Goal: Task Accomplishment & Management: Manage account settings

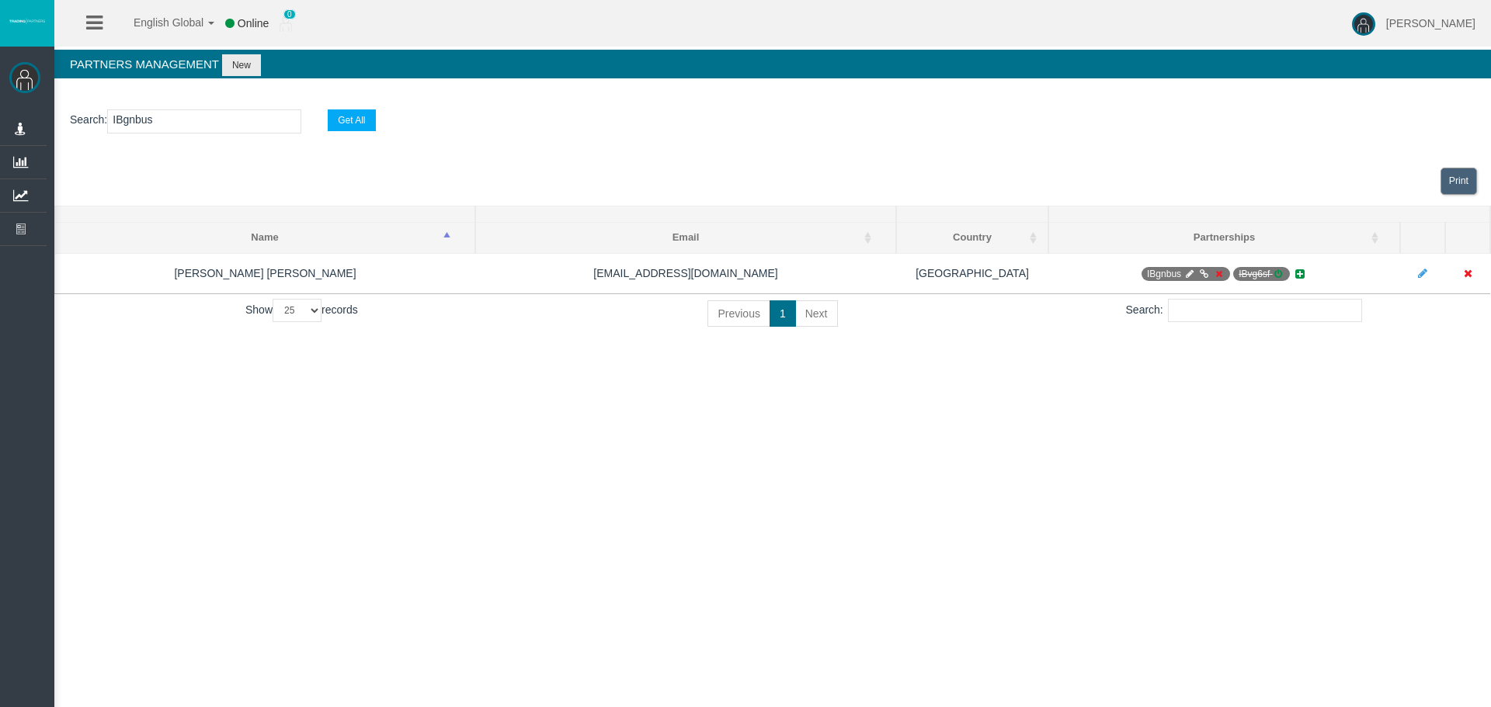
select select "25"
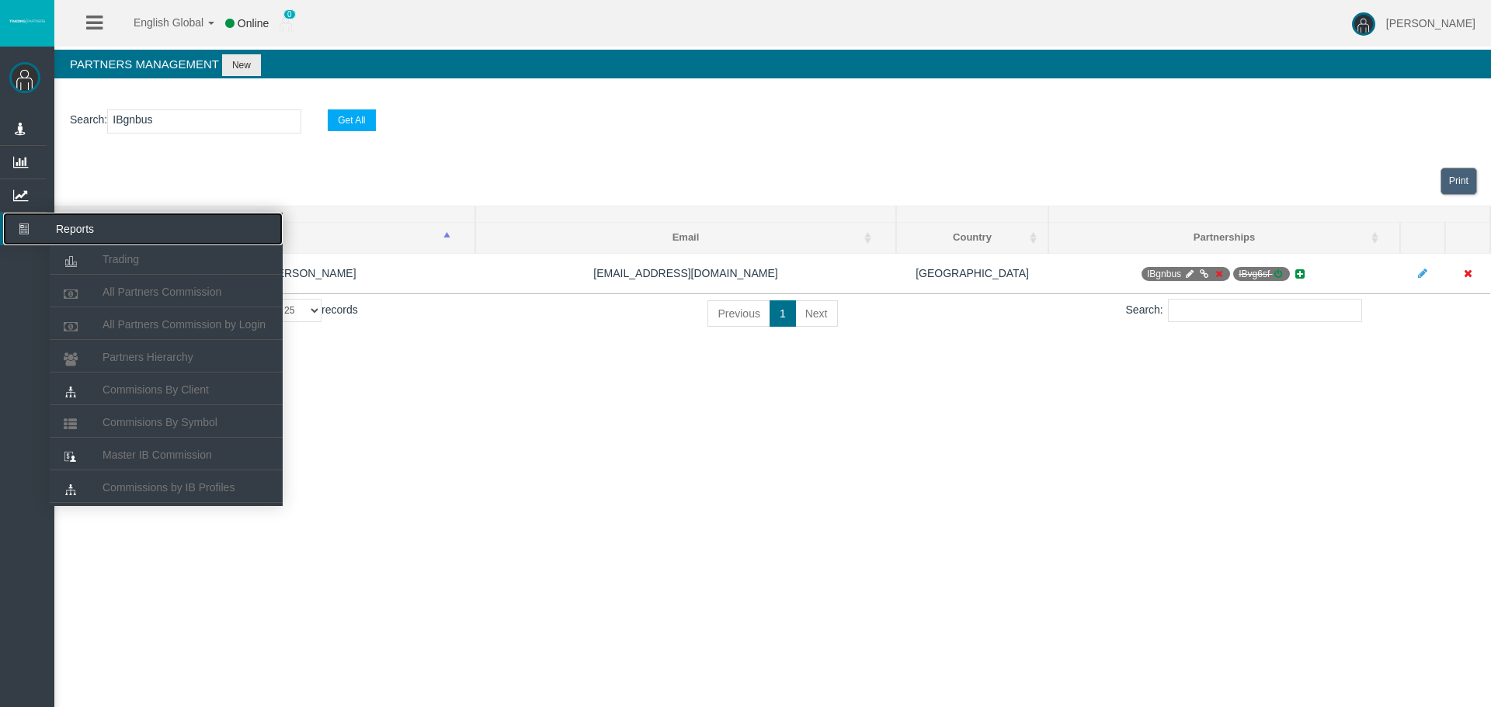
click at [23, 234] on icon at bounding box center [23, 229] width 41 height 33
click at [138, 358] on span "Partners Hierarchy" at bounding box center [148, 357] width 91 height 12
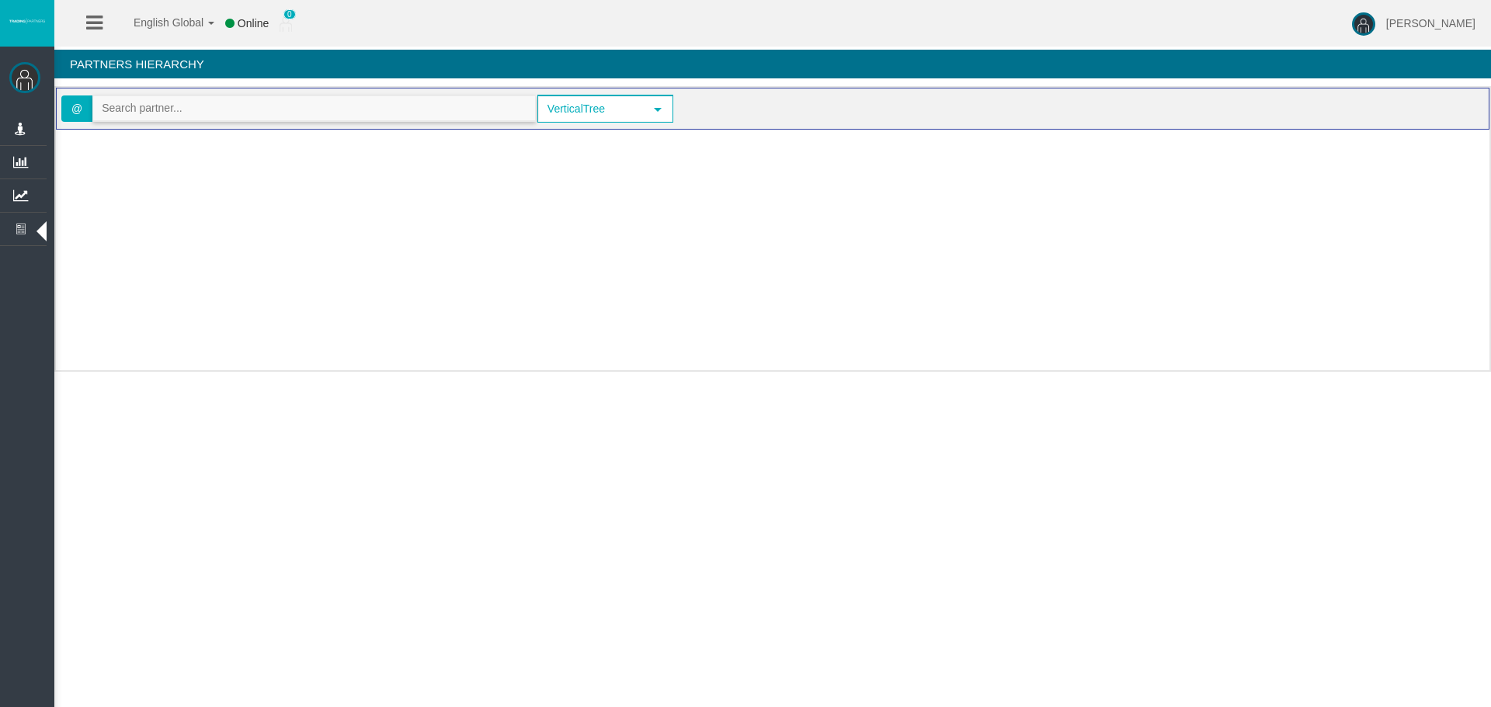
click at [131, 99] on input "text" at bounding box center [314, 108] width 442 height 24
paste input "IBgnbus"
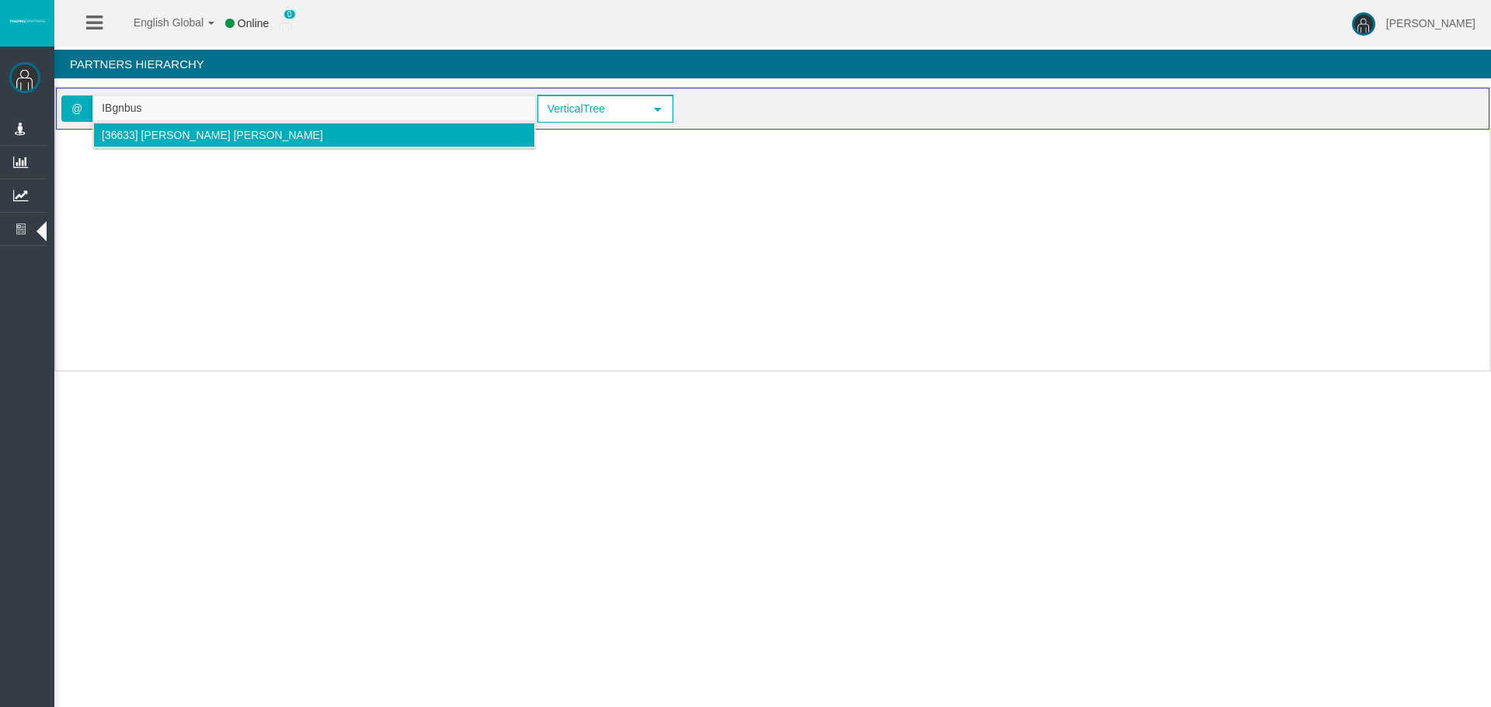
click at [146, 144] on li "[36633] [PERSON_NAME] [PERSON_NAME]" at bounding box center [314, 135] width 442 height 25
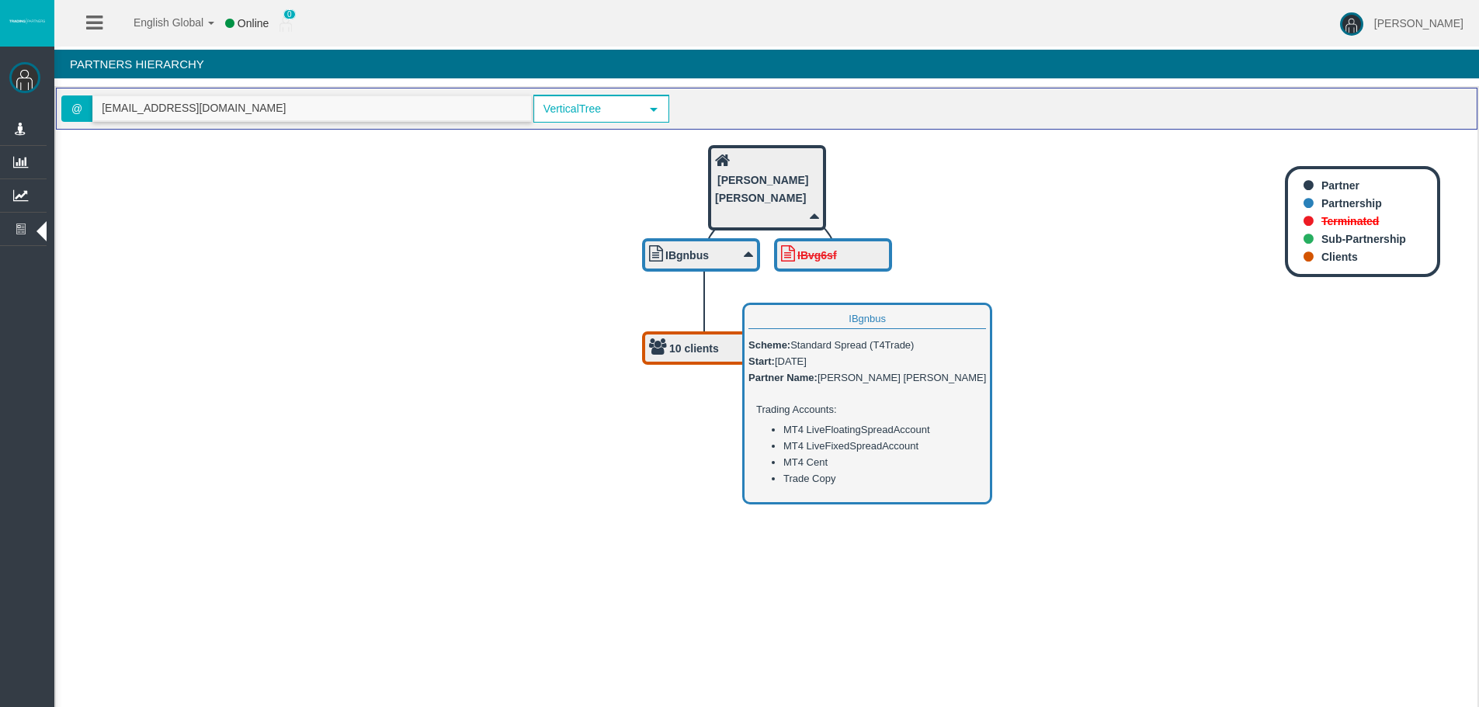
type input "[EMAIL_ADDRESS][DOMAIN_NAME]"
click at [680, 259] on b "IBgnbus" at bounding box center [687, 255] width 43 height 12
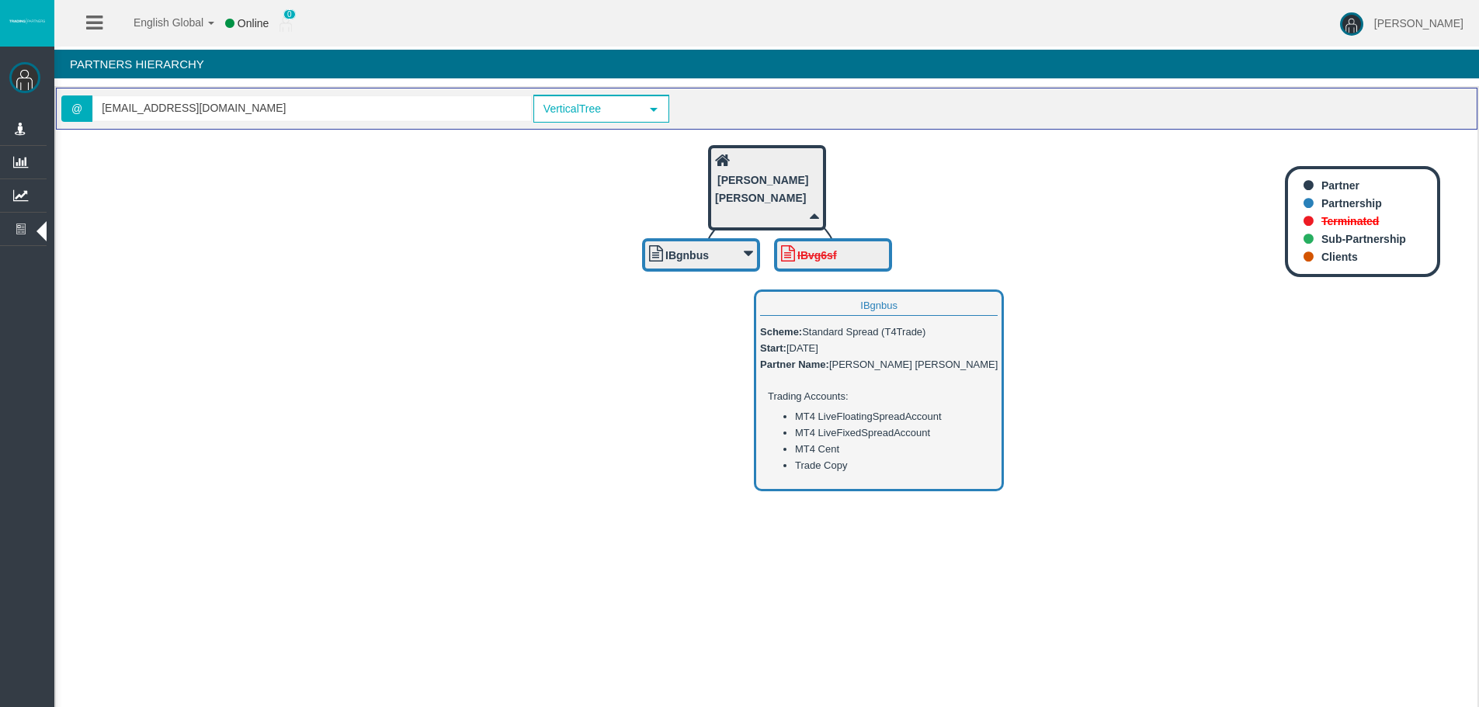
click at [692, 248] on div "IBgnbus" at bounding box center [701, 254] width 104 height 19
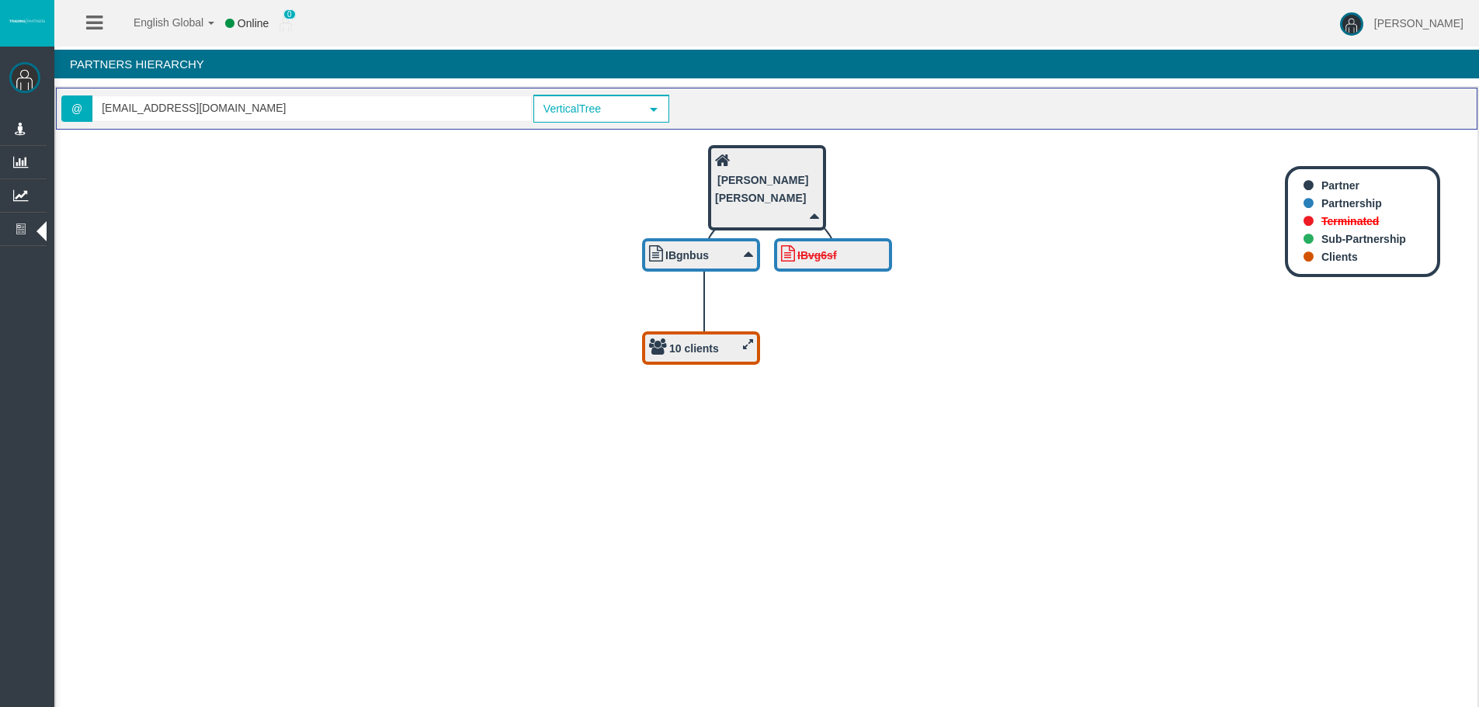
click at [687, 355] on div "10 clients" at bounding box center [701, 348] width 104 height 19
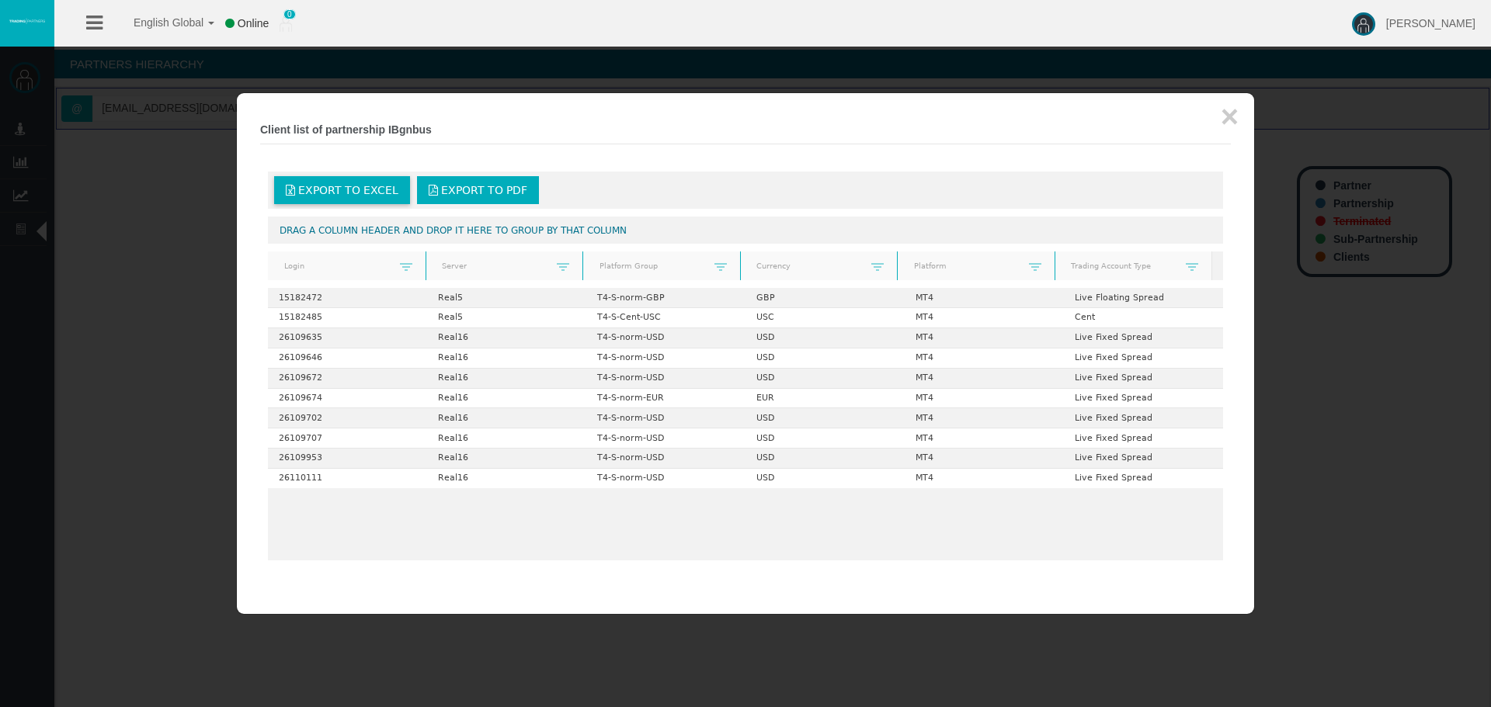
click at [340, 189] on span "Export to Excel" at bounding box center [348, 190] width 100 height 12
click at [1235, 121] on button "×" at bounding box center [1230, 116] width 18 height 31
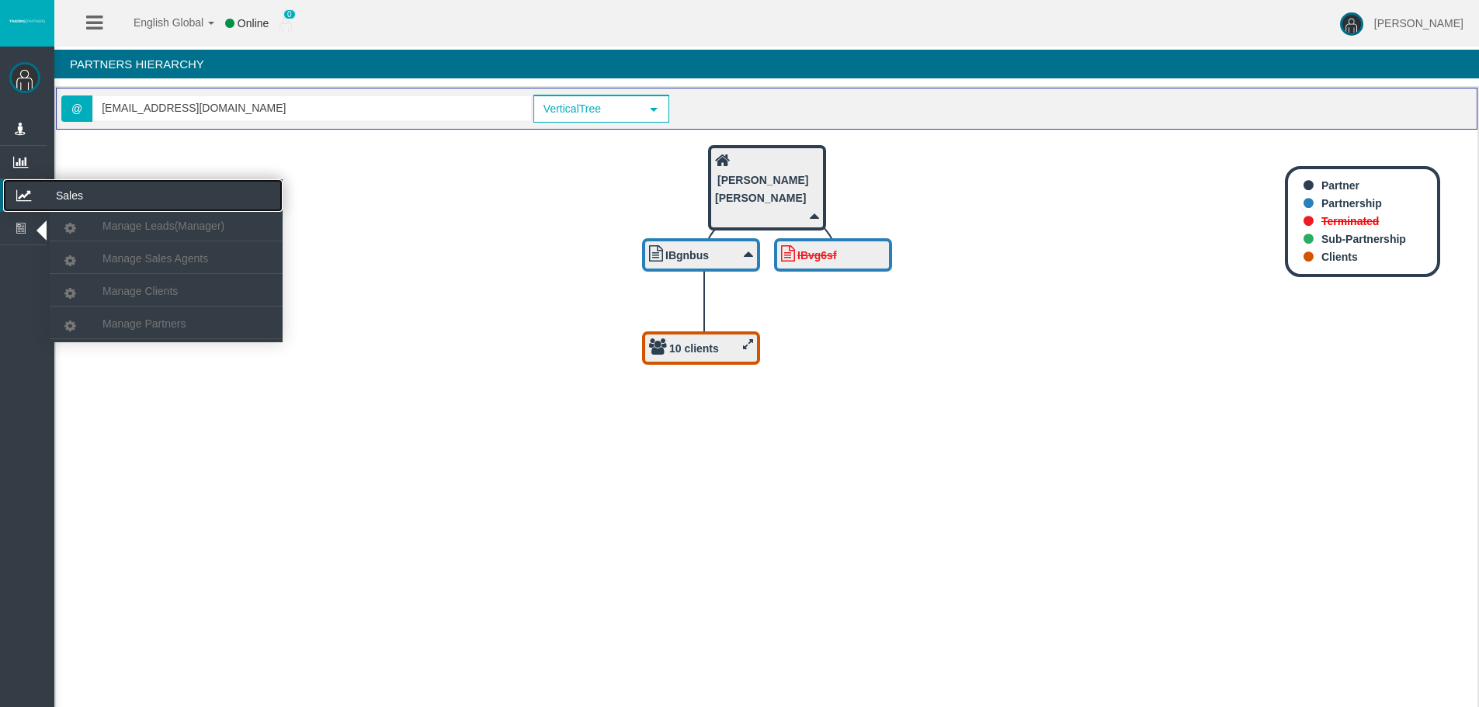
click at [32, 190] on icon at bounding box center [23, 195] width 41 height 33
click at [159, 293] on span "Manage Clients" at bounding box center [140, 291] width 75 height 12
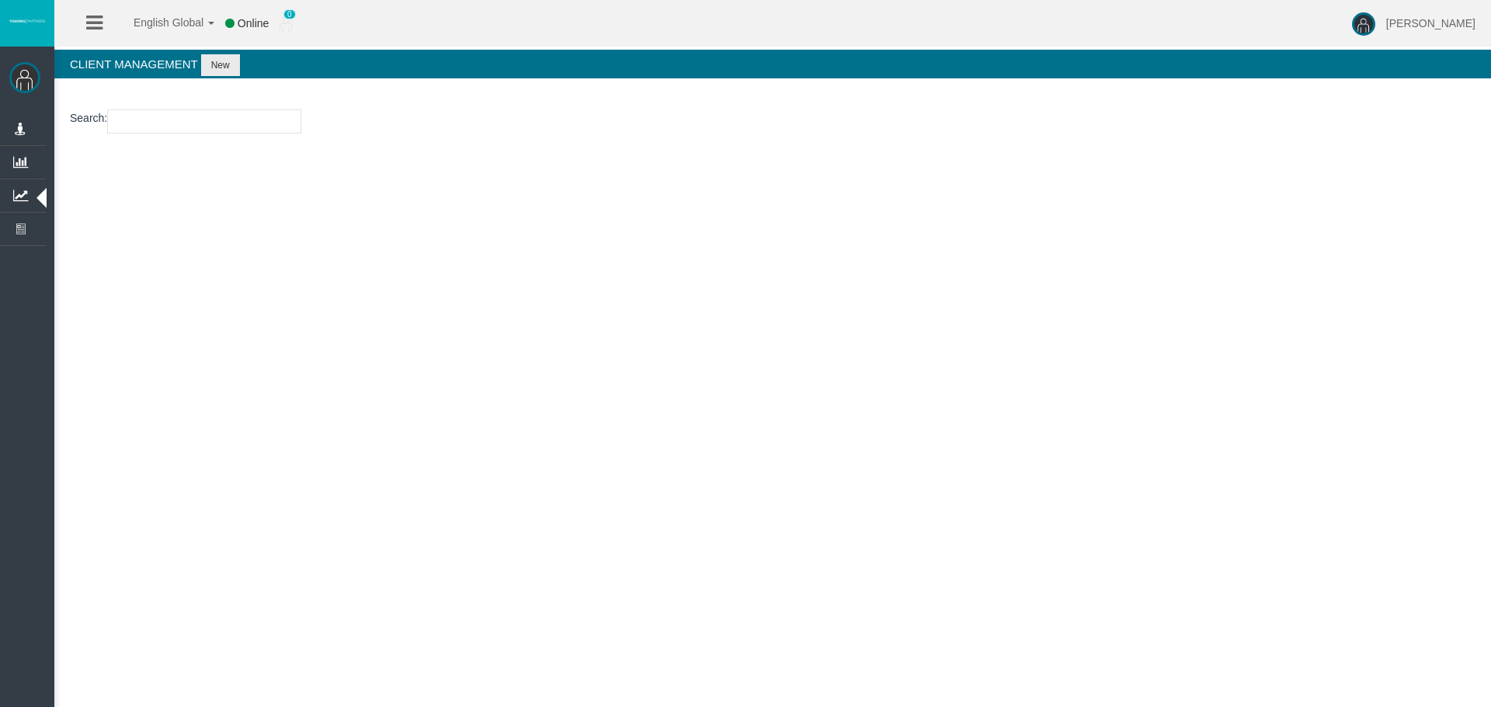
click at [169, 127] on input "number" at bounding box center [204, 122] width 194 height 24
paste input "15182472"
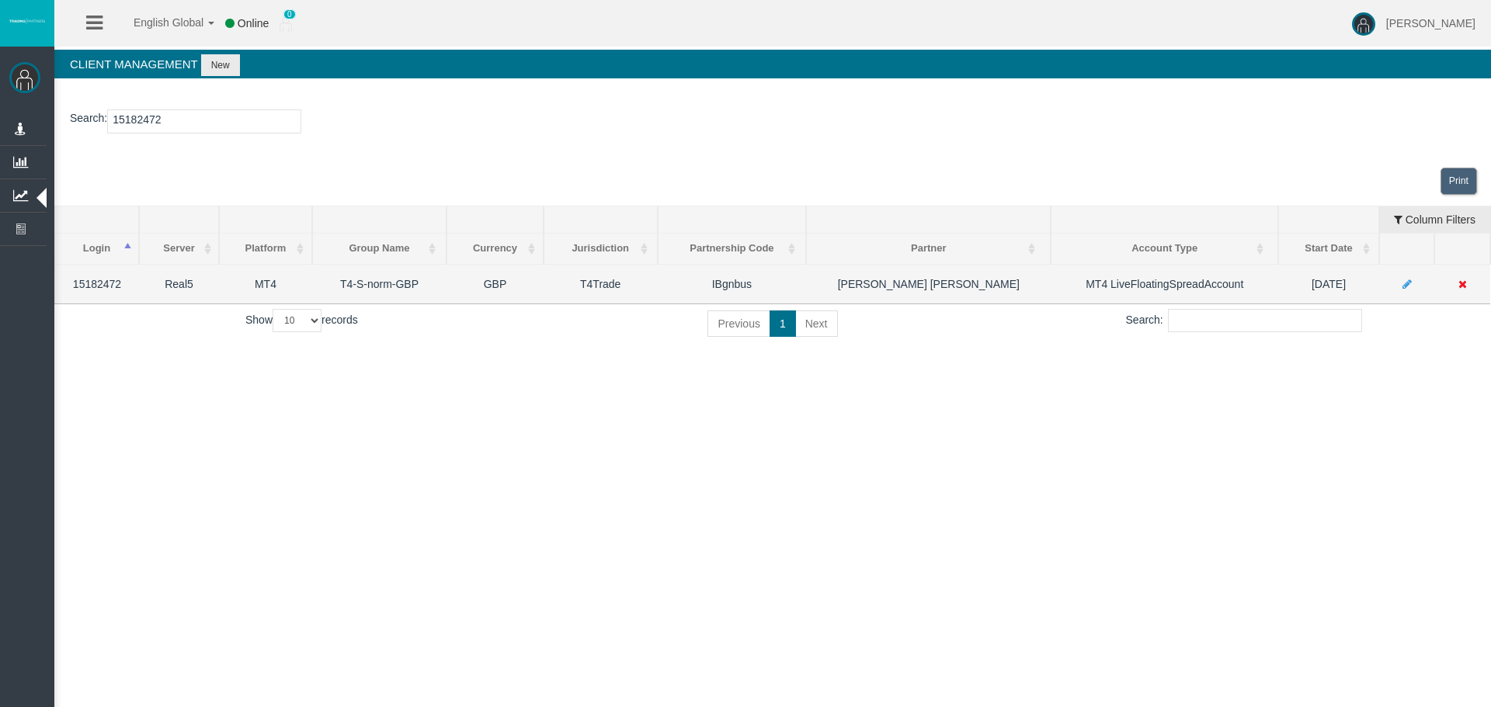
click at [1459, 281] on icon at bounding box center [1462, 284] width 9 height 11
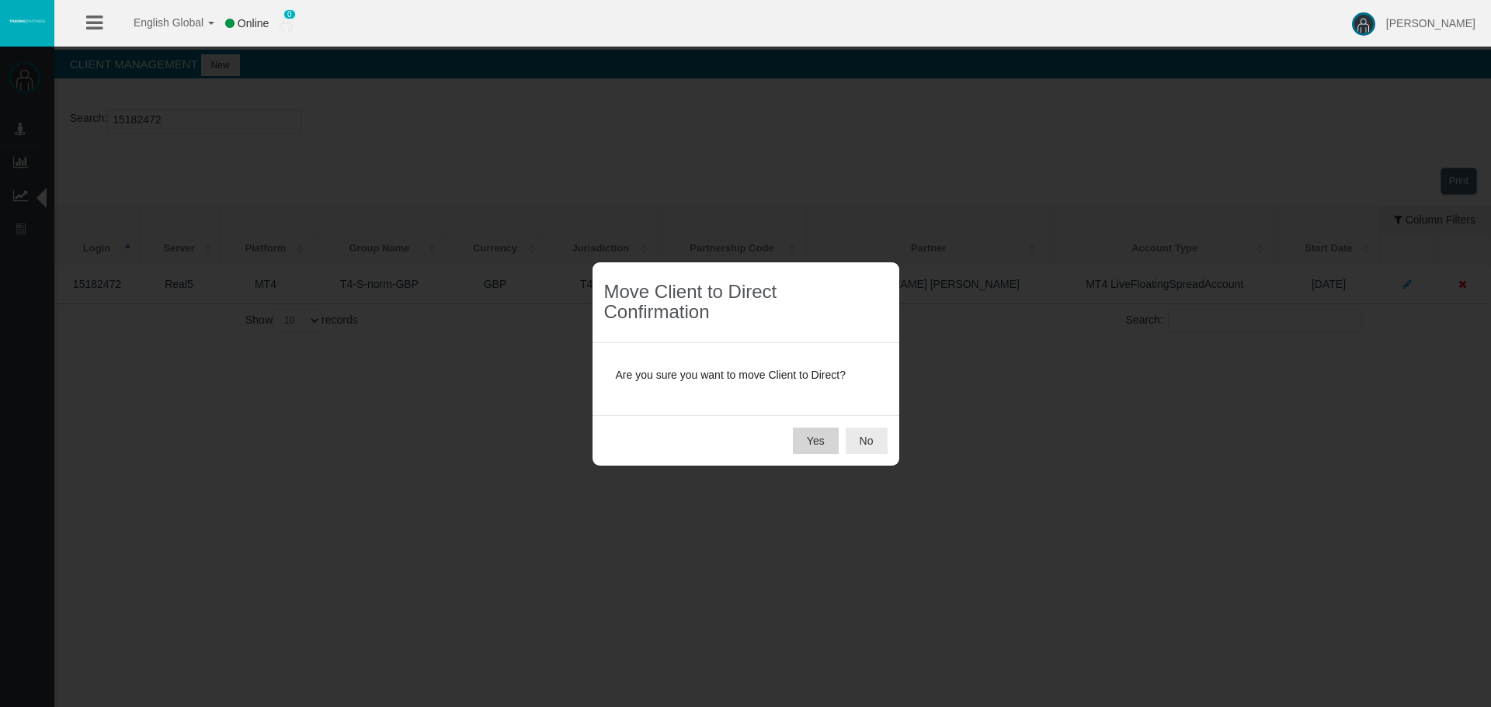
click at [817, 440] on button "Yes" at bounding box center [816, 441] width 46 height 26
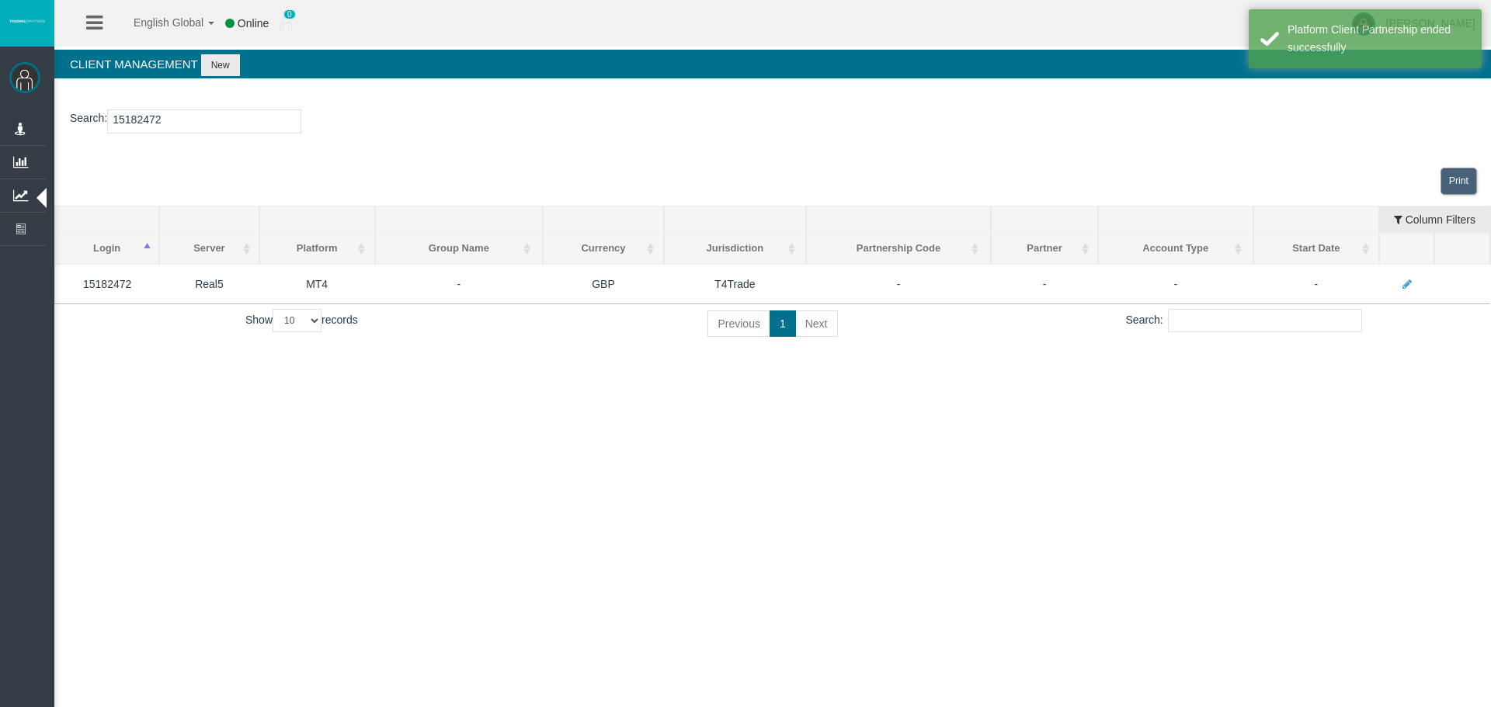
click at [155, 116] on input "15182472" at bounding box center [204, 122] width 194 height 24
paste input "85"
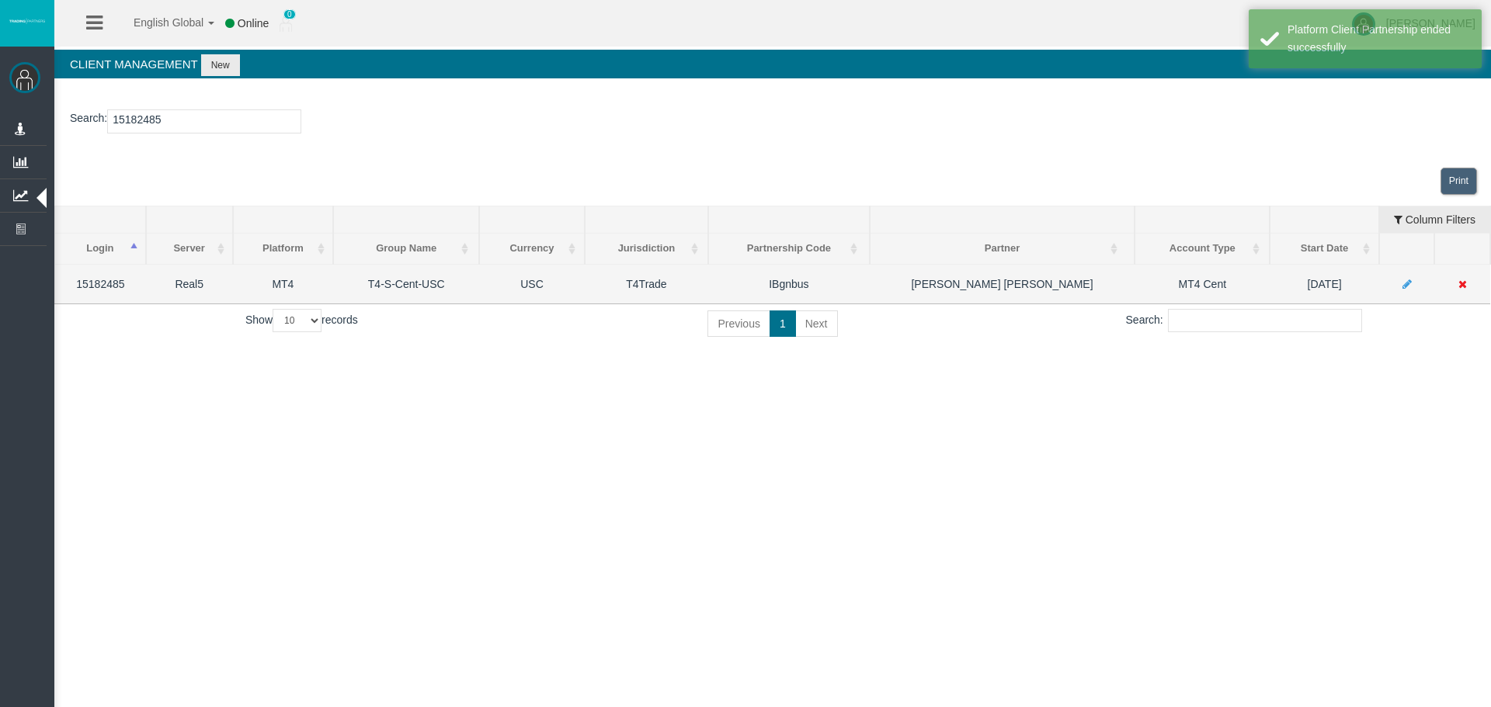
click at [1460, 283] on icon at bounding box center [1462, 284] width 9 height 11
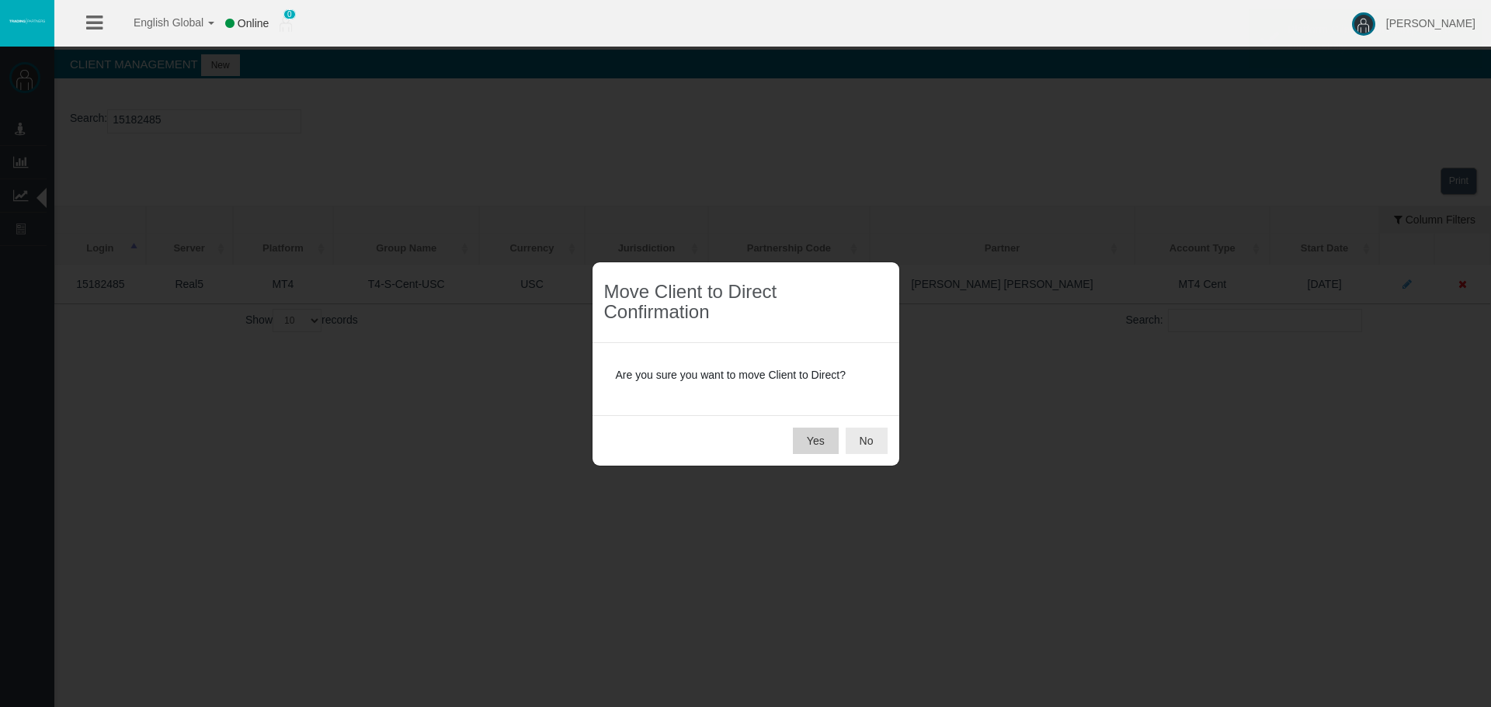
click at [814, 441] on button "Yes" at bounding box center [816, 441] width 46 height 26
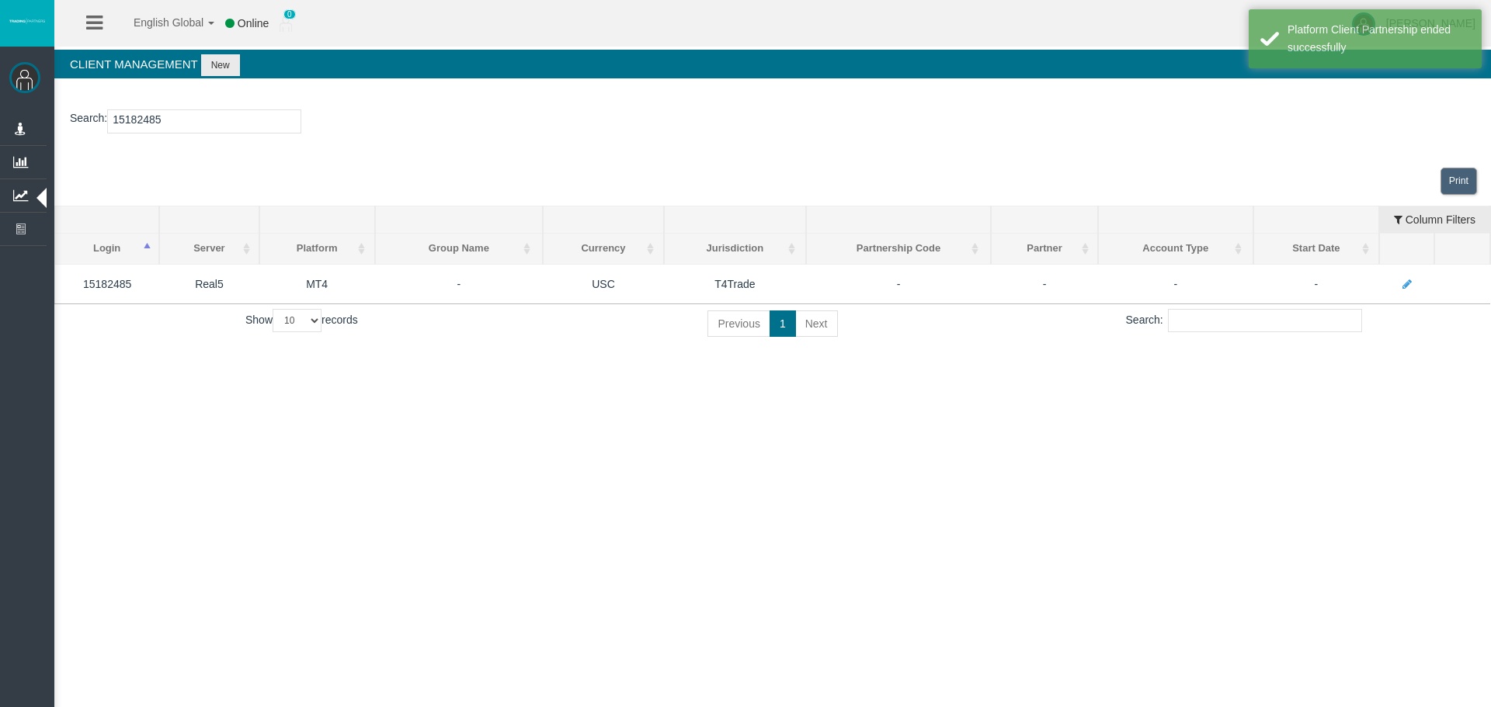
click at [132, 123] on input "15182485" at bounding box center [204, 122] width 194 height 24
paste input "2610963"
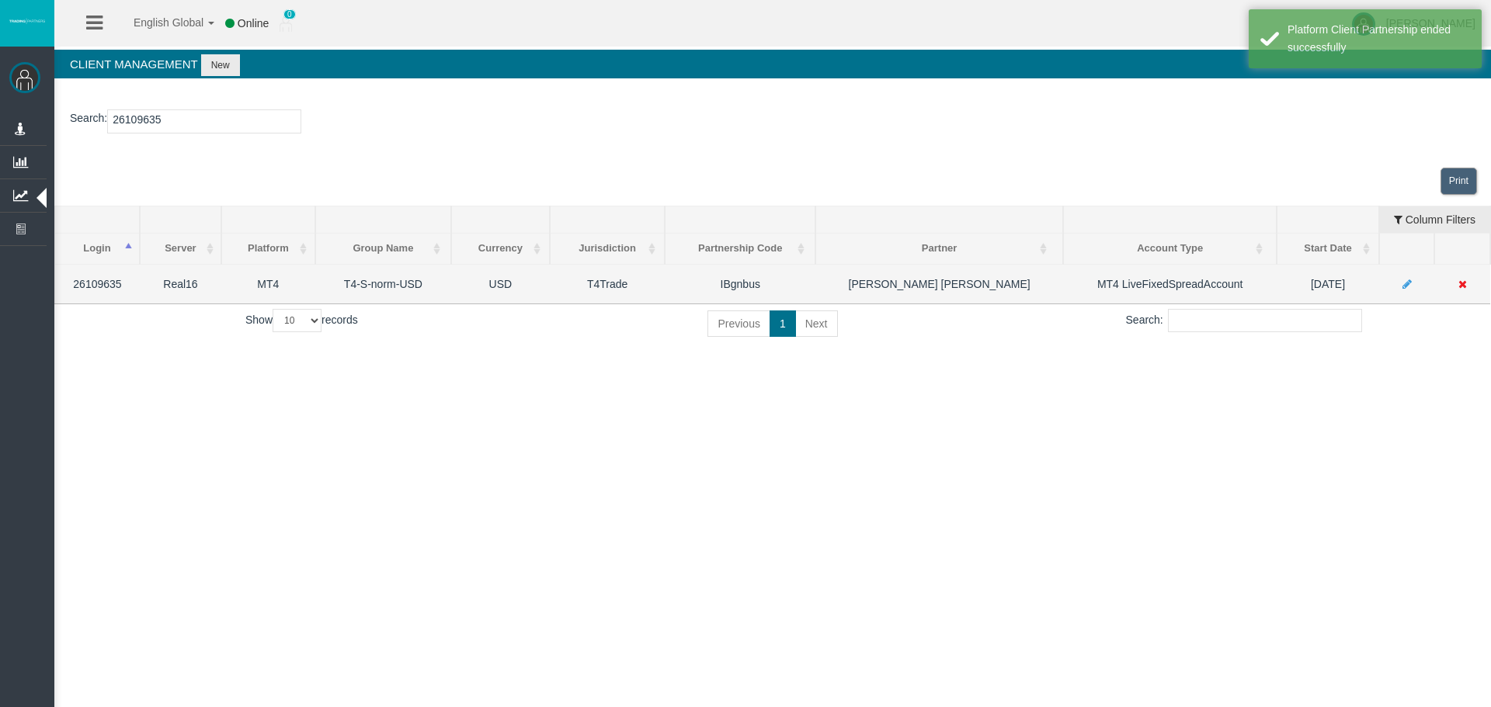
click at [1464, 283] on icon at bounding box center [1462, 284] width 9 height 11
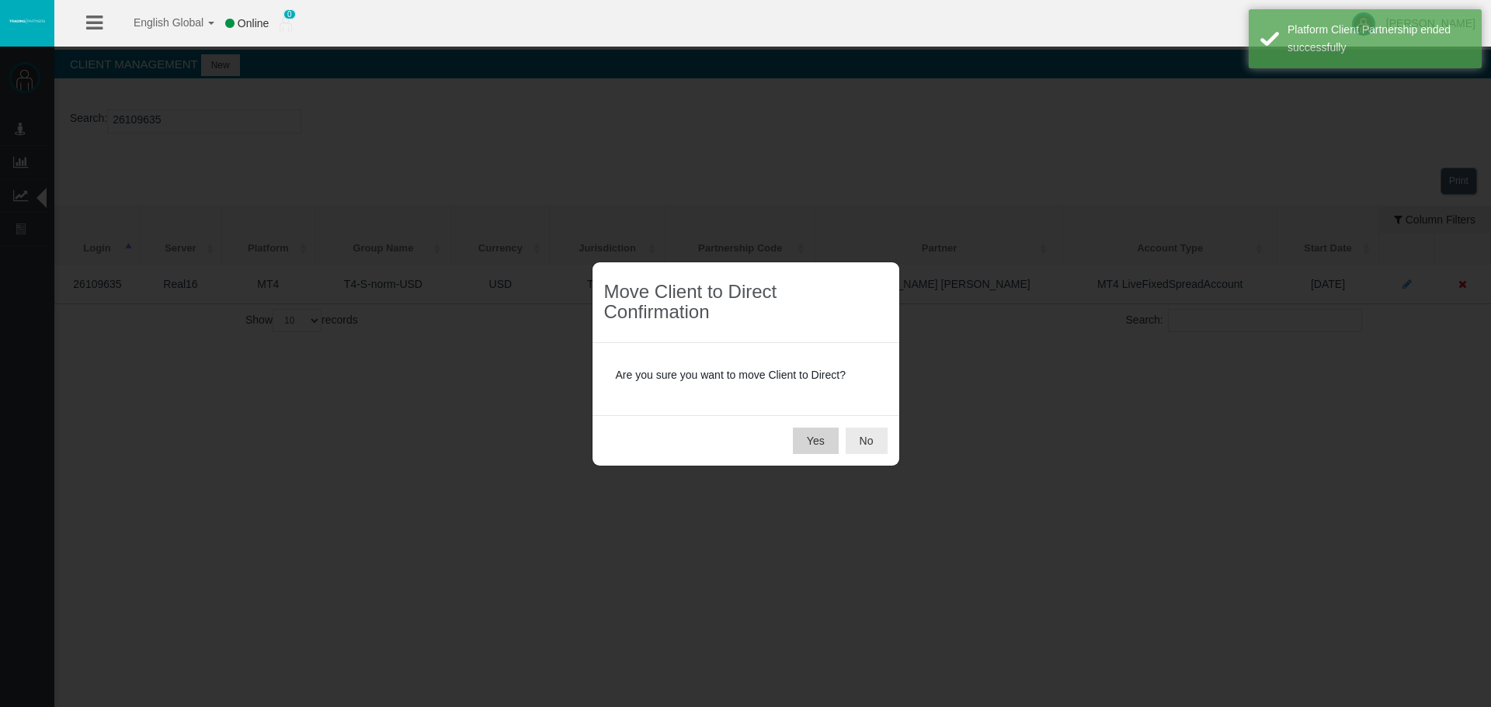
click at [814, 441] on button "Yes" at bounding box center [816, 441] width 46 height 26
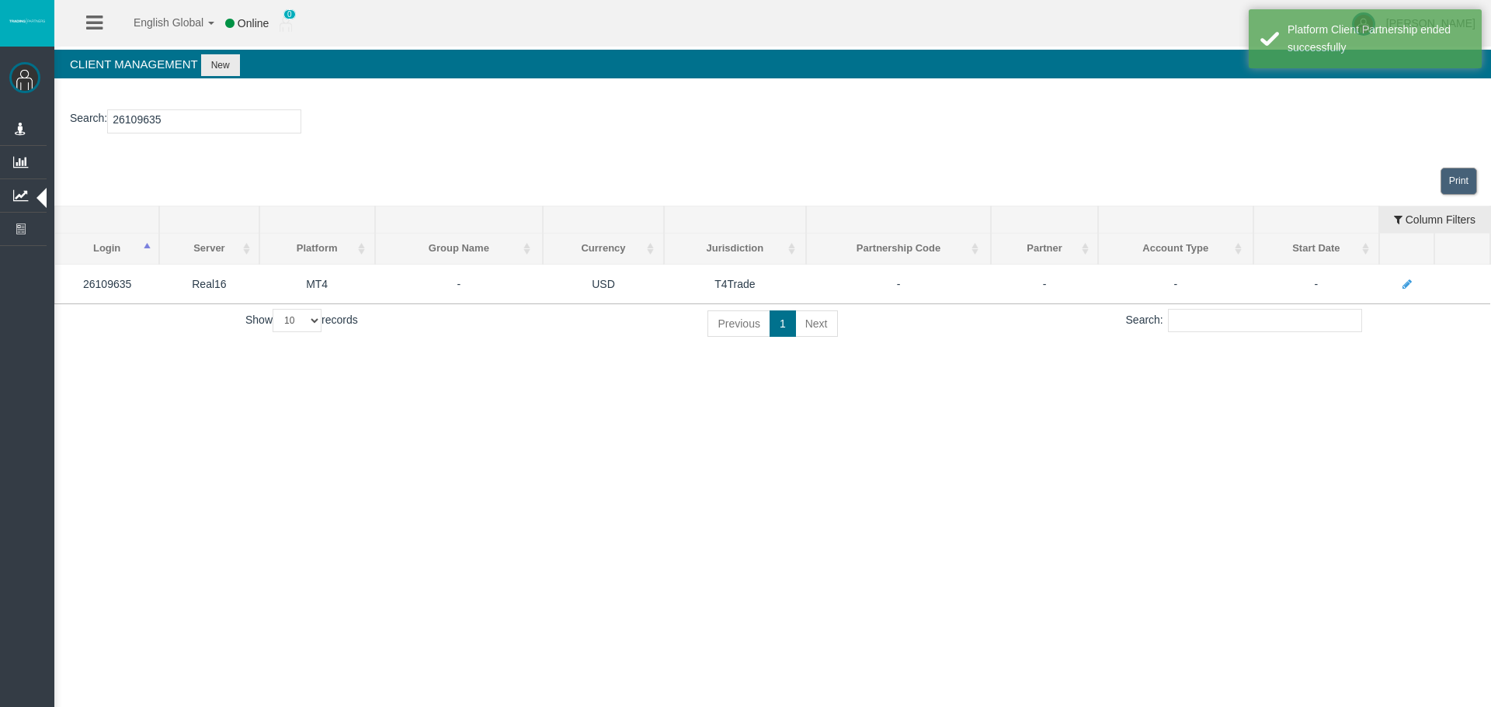
click at [135, 125] on input "26109635" at bounding box center [204, 122] width 194 height 24
paste input "46"
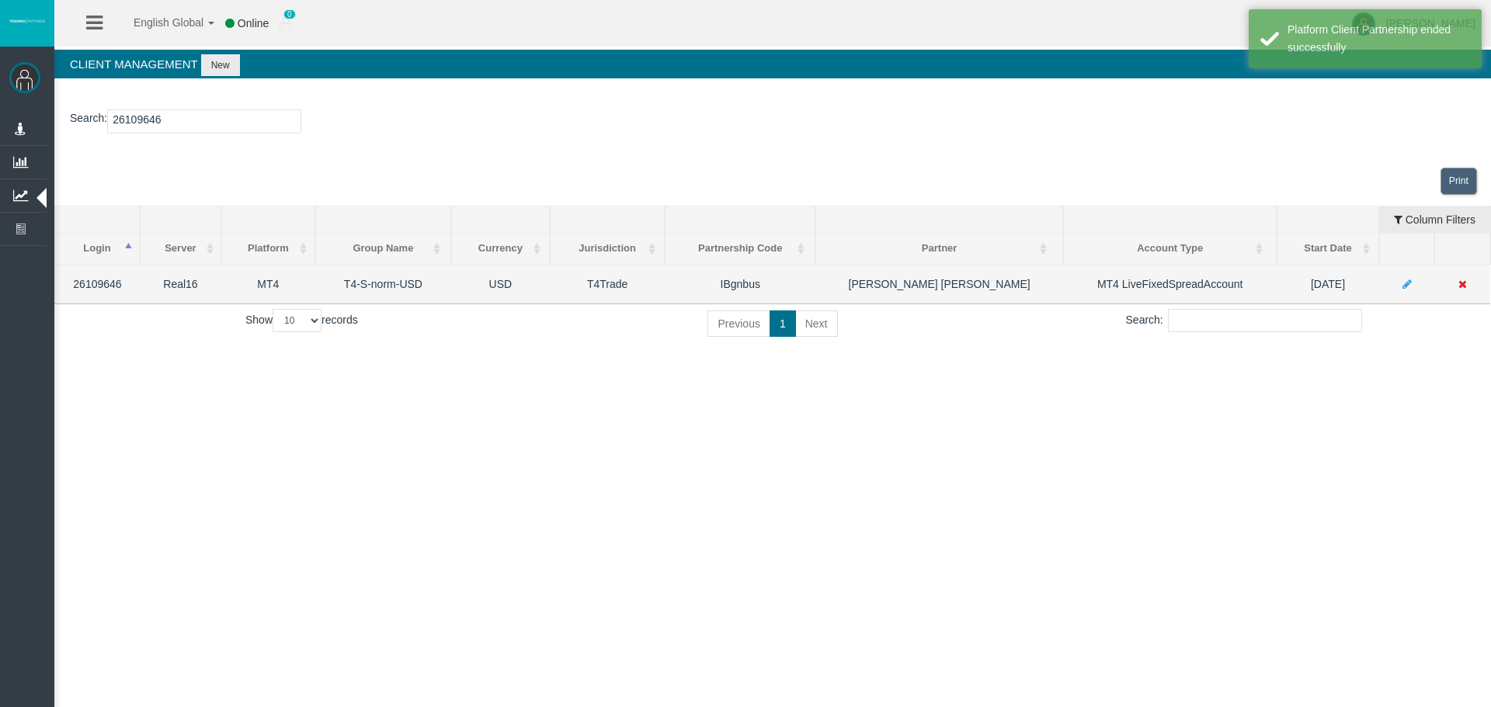
click at [1464, 285] on icon at bounding box center [1462, 284] width 9 height 11
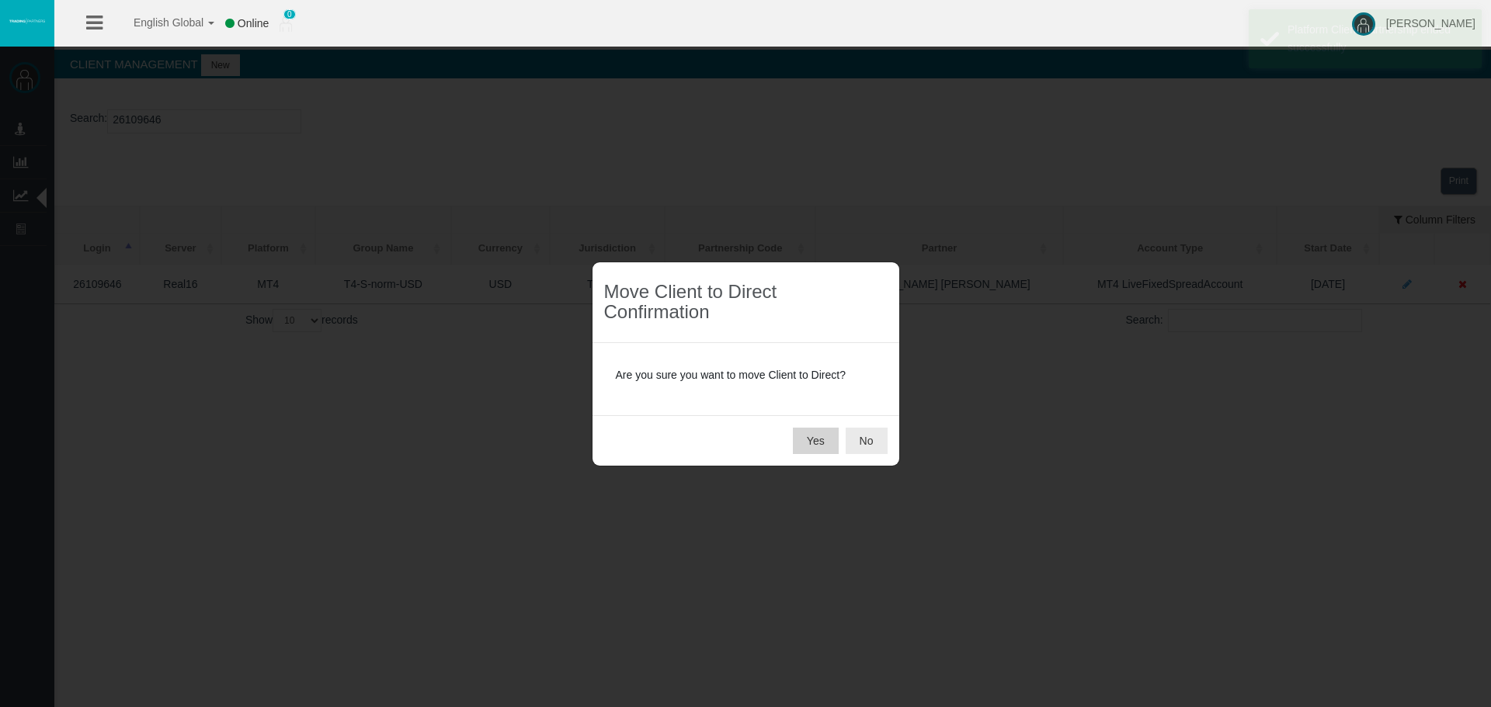
click at [819, 436] on button "Yes" at bounding box center [816, 441] width 46 height 26
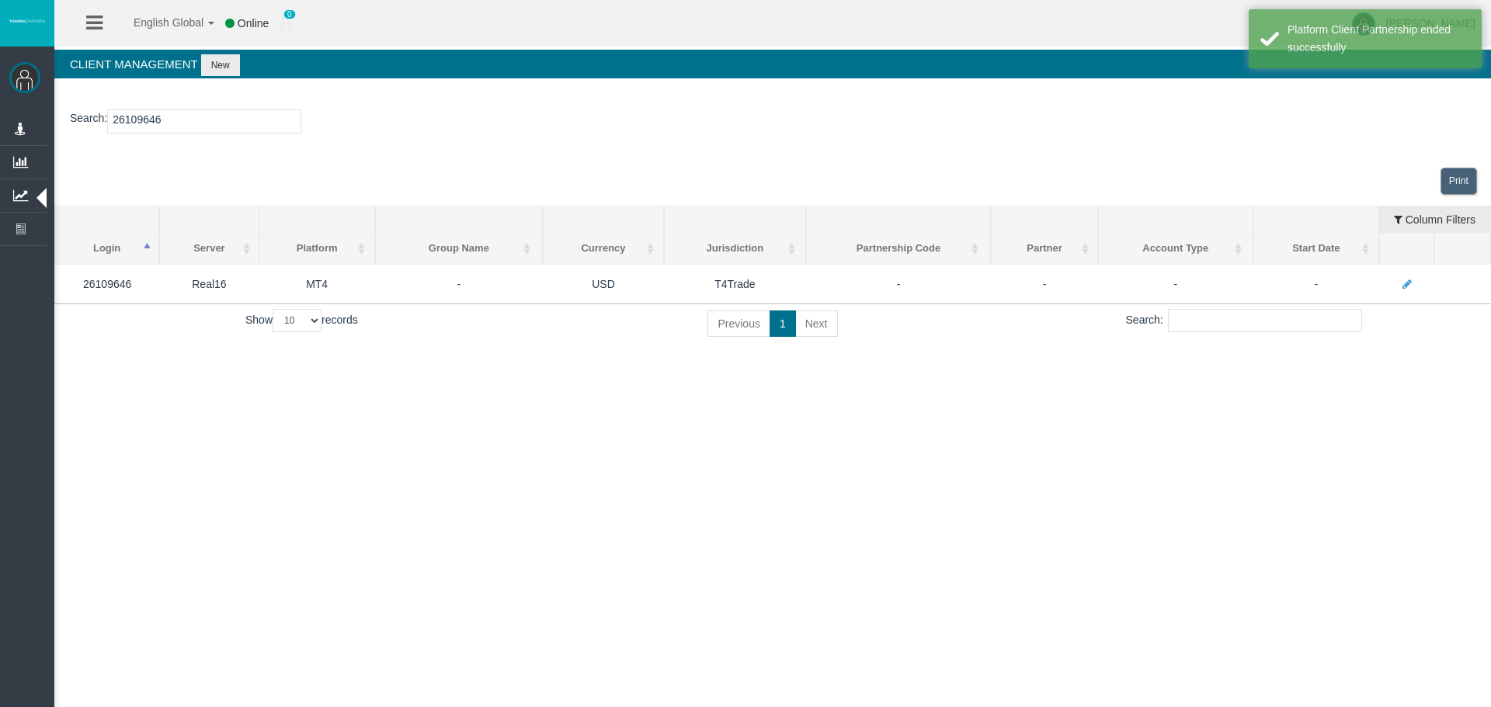
click at [154, 122] on input "26109646" at bounding box center [204, 122] width 194 height 24
paste input "72"
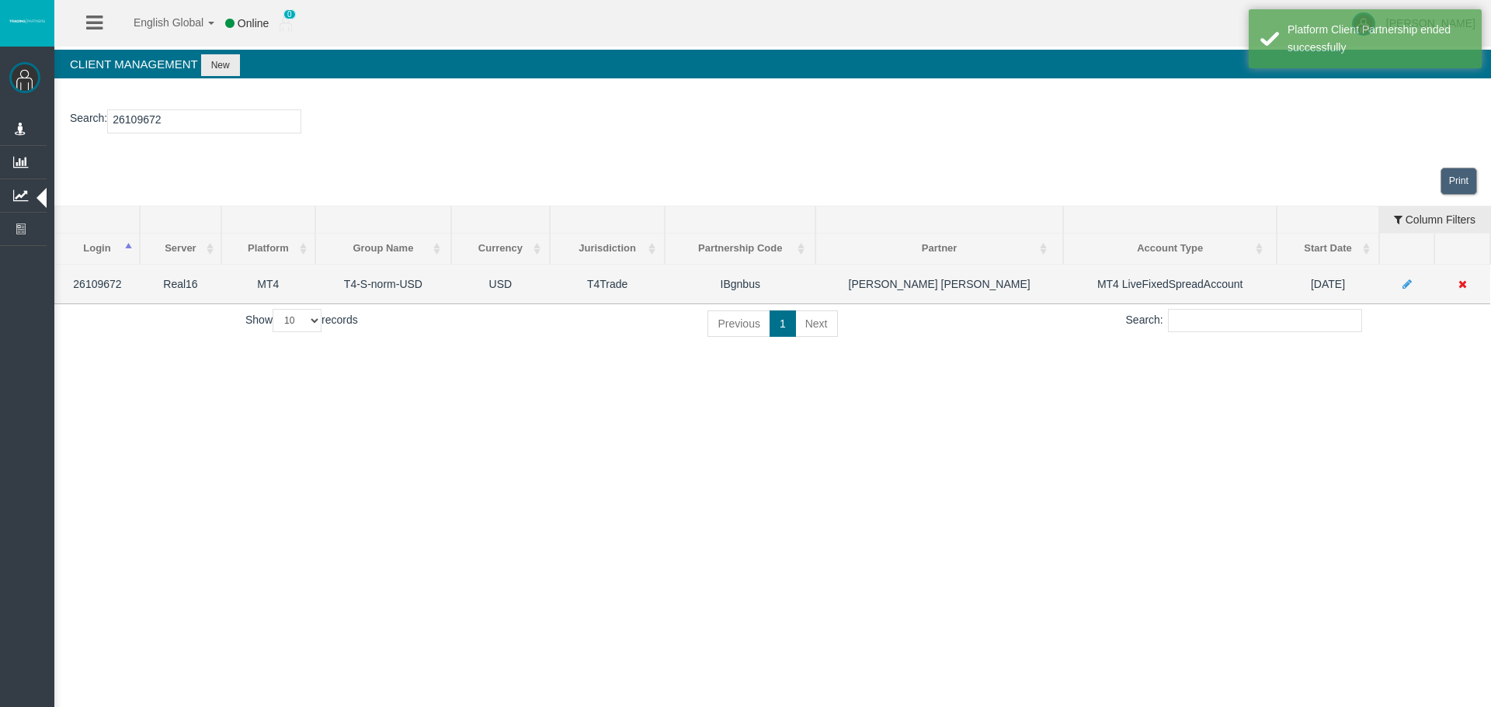
click at [1462, 287] on icon at bounding box center [1462, 284] width 9 height 11
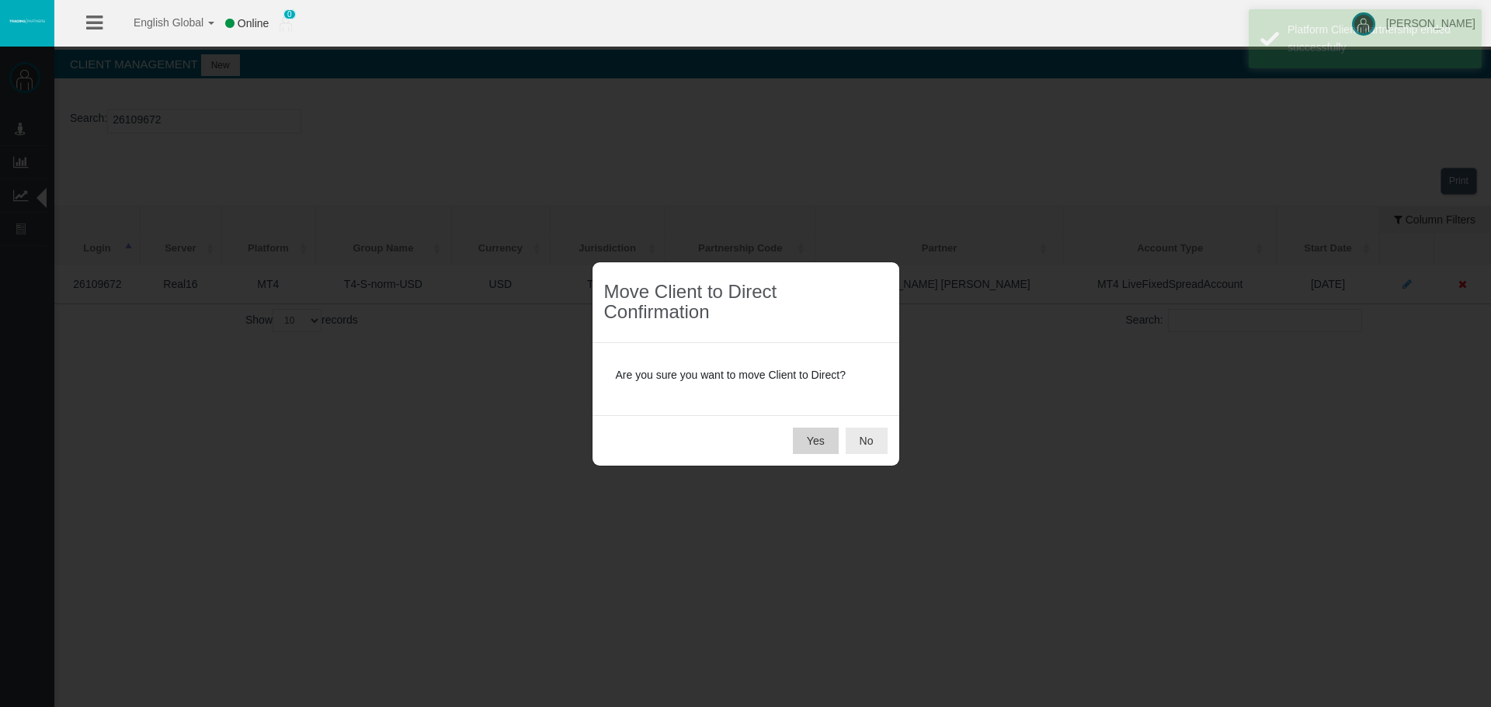
click at [806, 440] on button "Yes" at bounding box center [816, 441] width 46 height 26
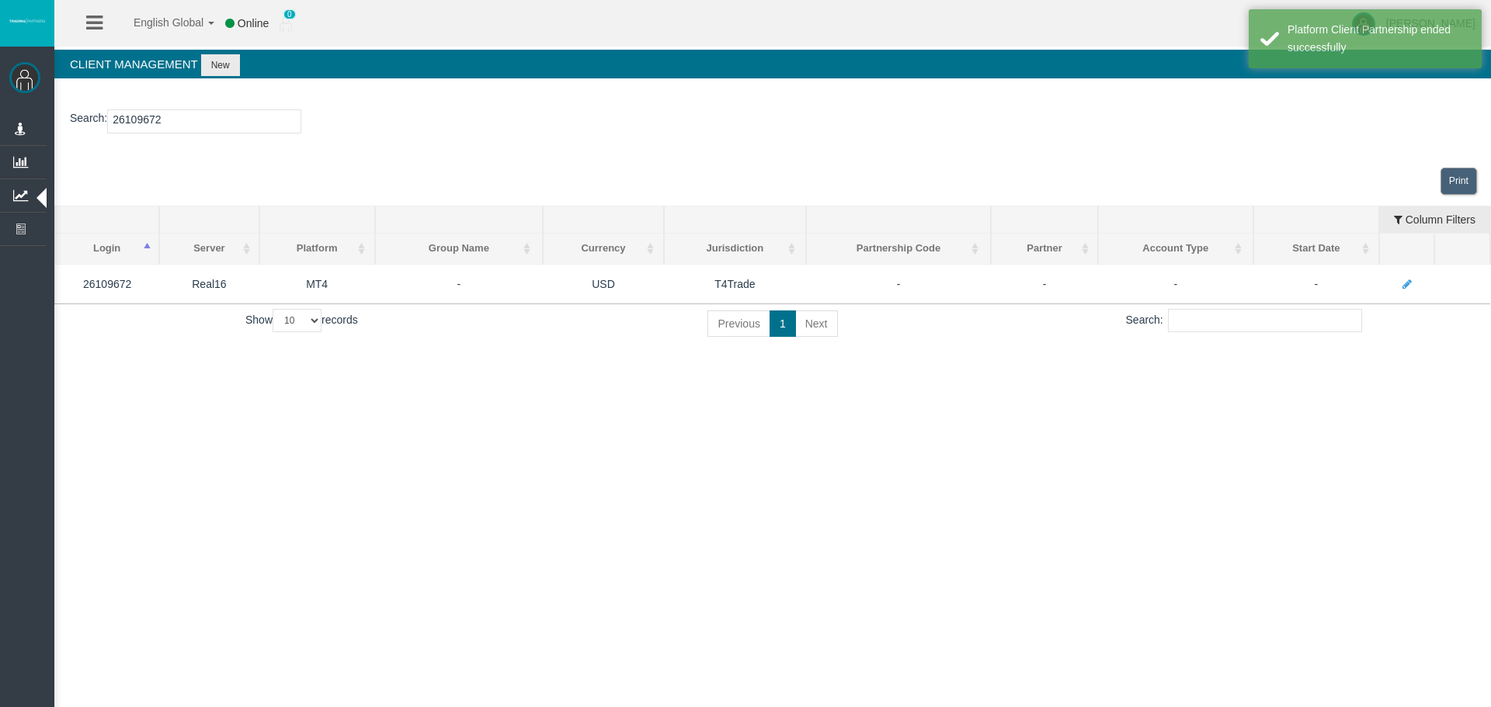
click at [129, 120] on input "26109672" at bounding box center [204, 122] width 194 height 24
paste input "4"
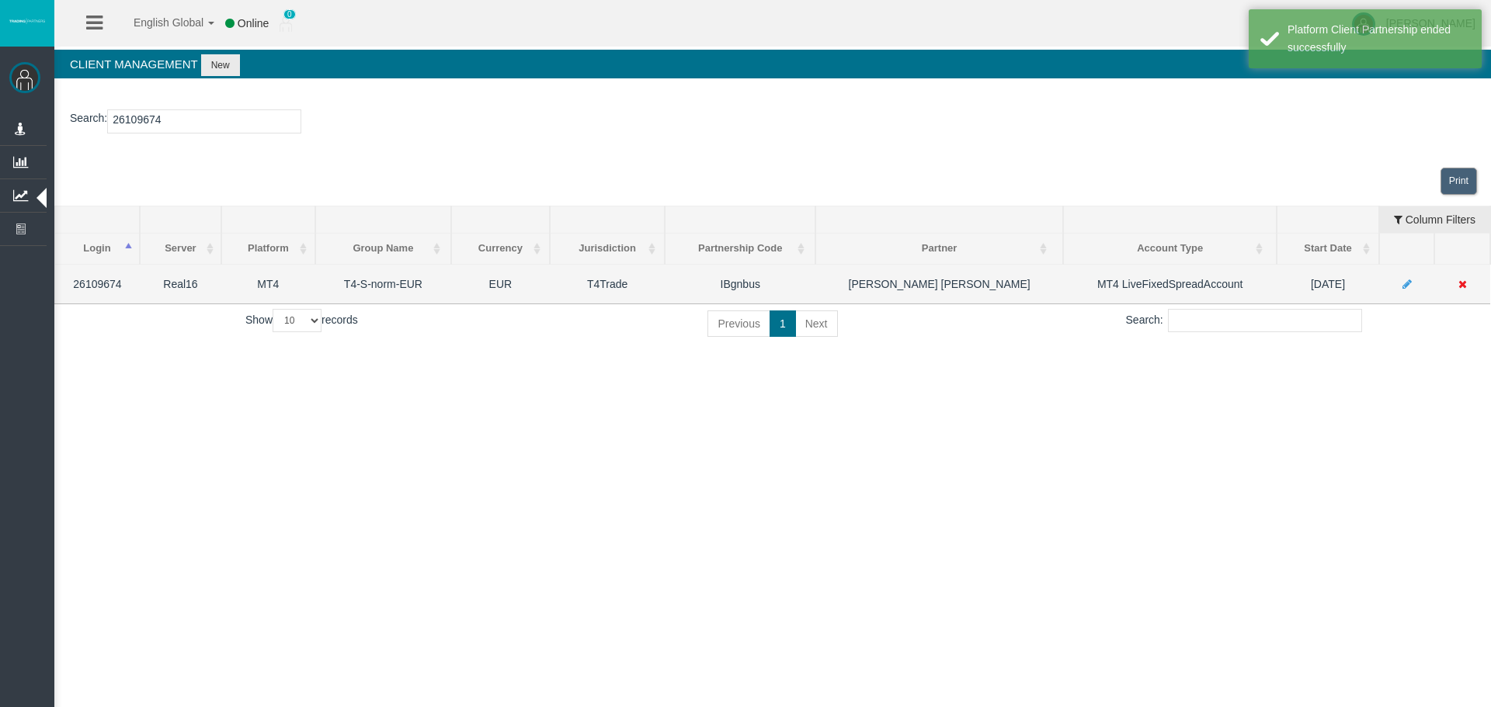
click at [1468, 284] on td at bounding box center [1462, 284] width 56 height 40
click at [1458, 288] on icon at bounding box center [1462, 284] width 9 height 11
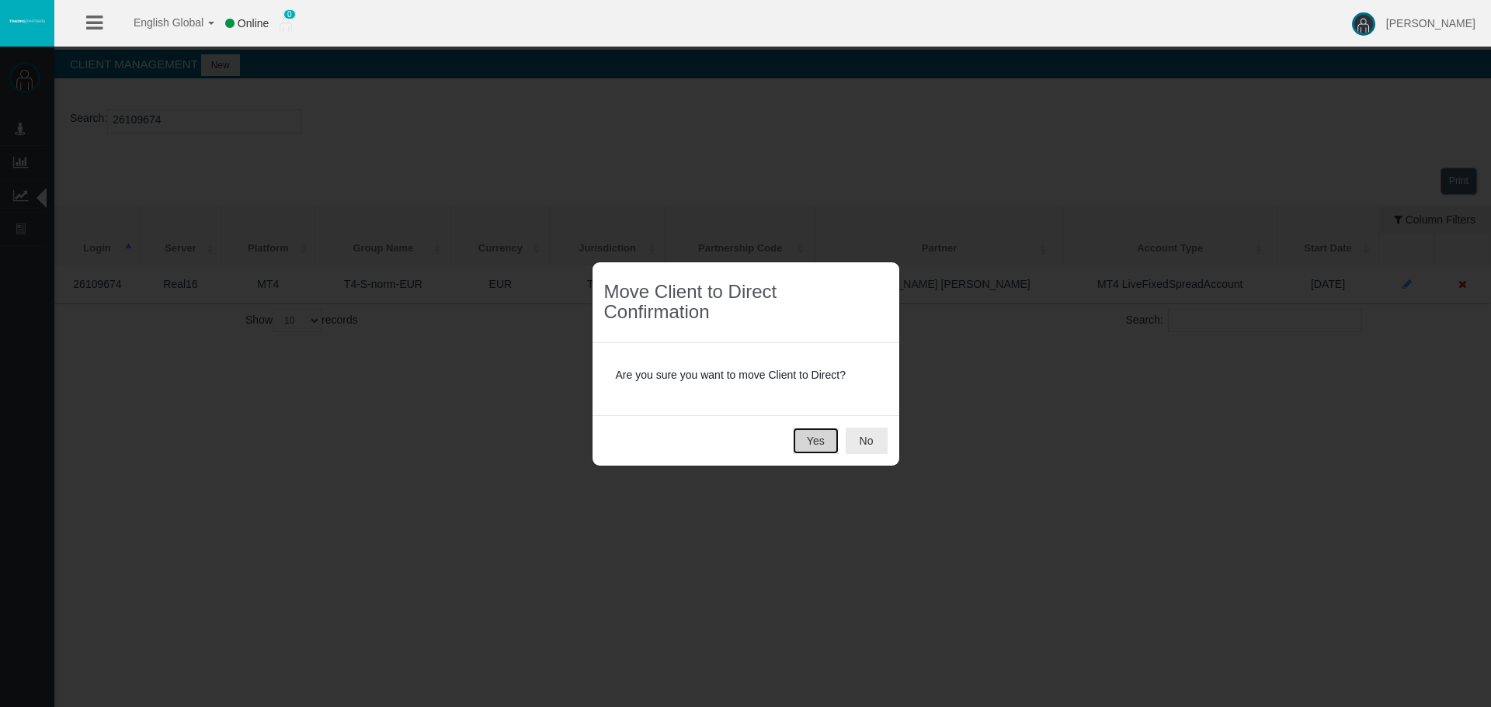
click at [806, 443] on button "Yes" at bounding box center [816, 441] width 46 height 26
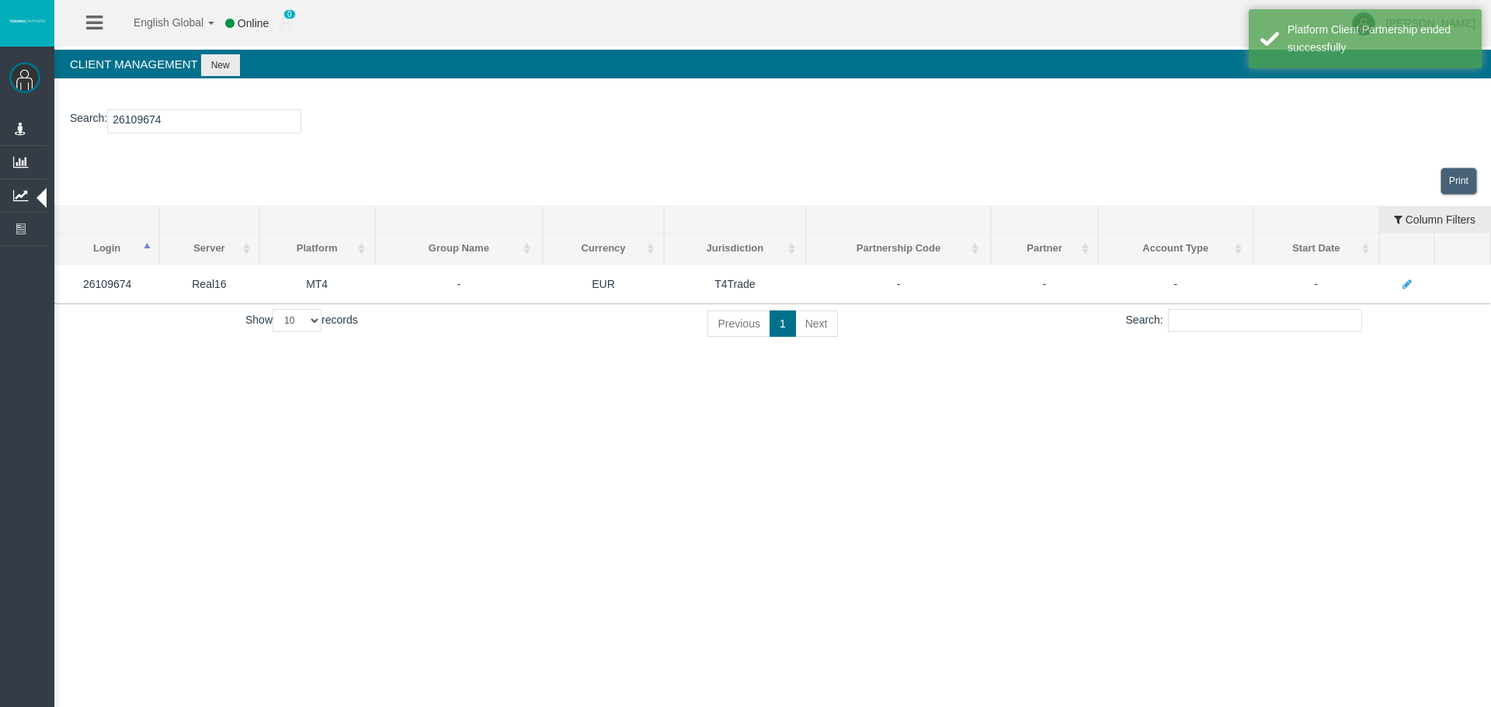
click at [134, 116] on input "26109674" at bounding box center [204, 122] width 194 height 24
paste input "702"
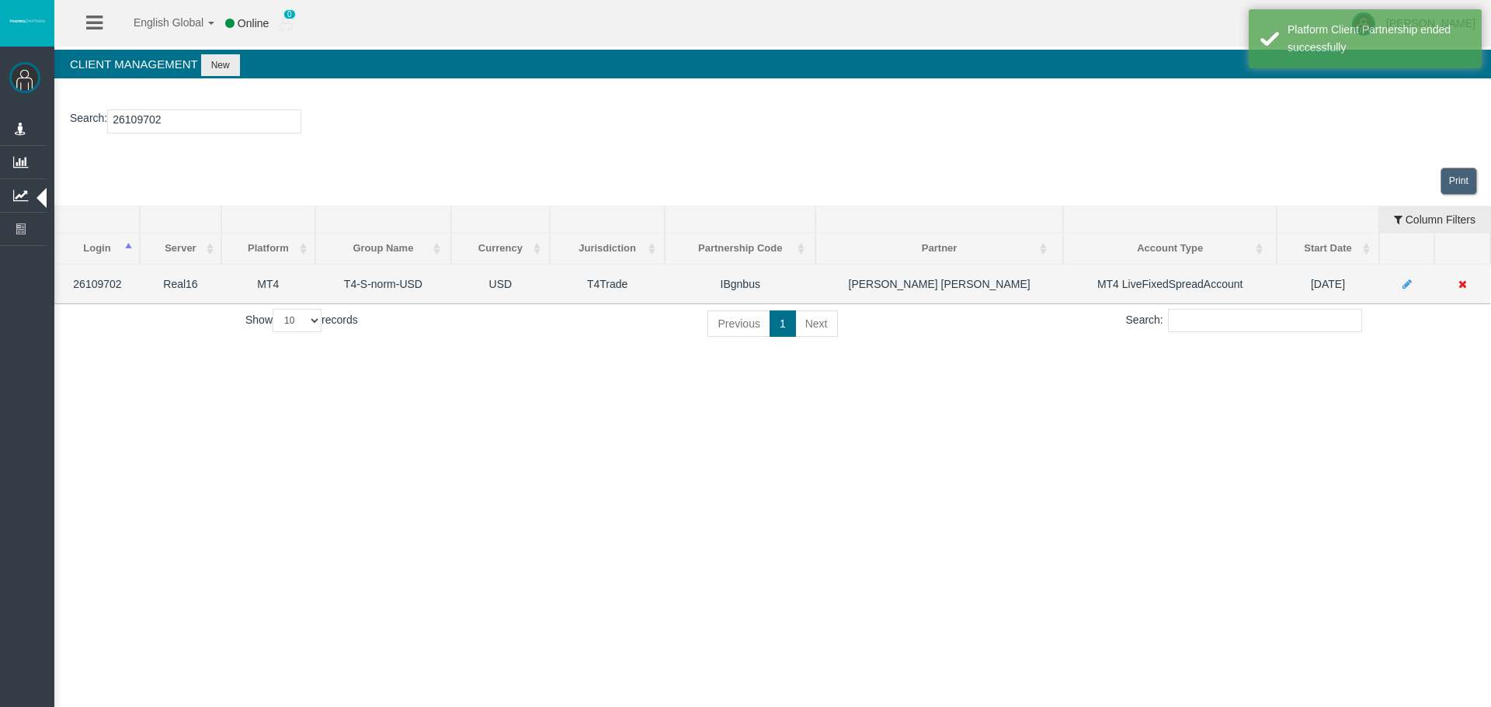
click at [1465, 283] on icon at bounding box center [1462, 284] width 9 height 11
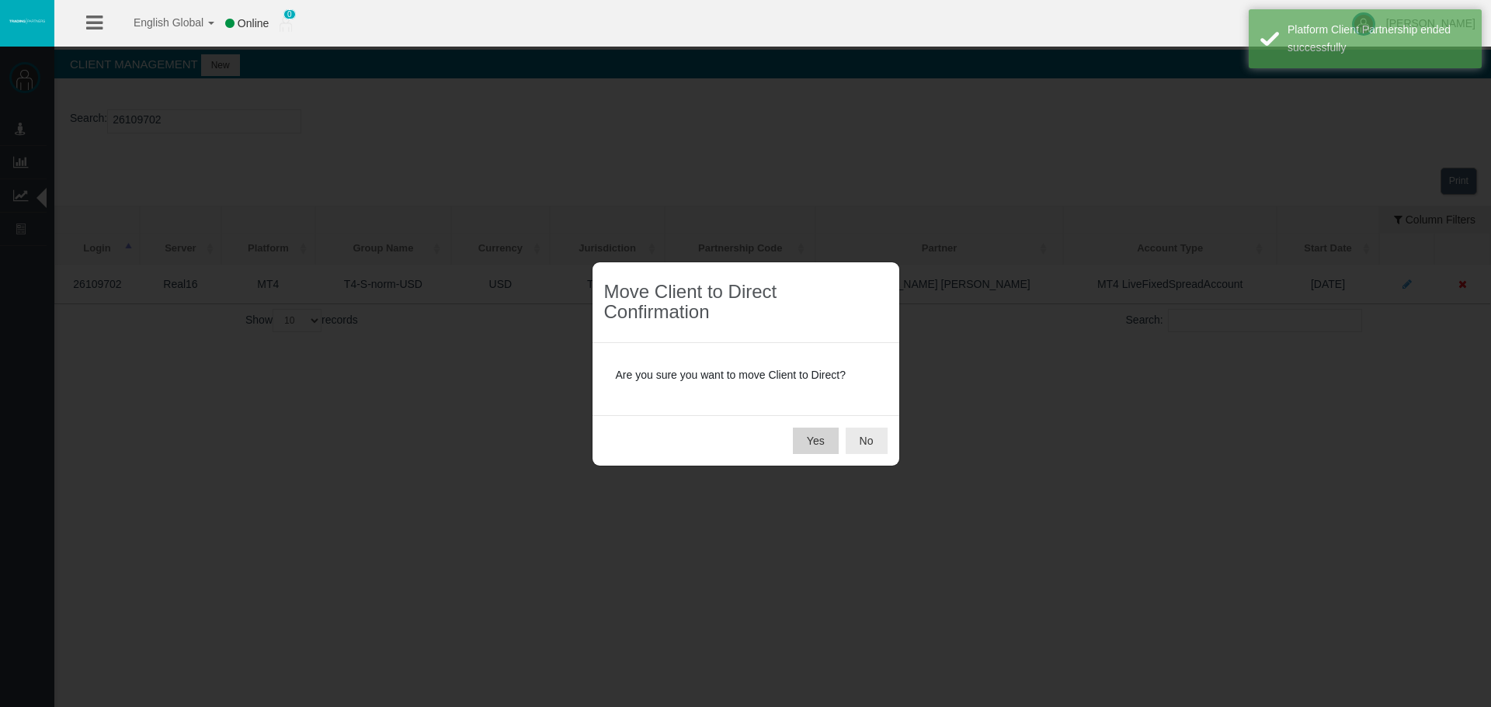
click at [822, 443] on button "Yes" at bounding box center [816, 441] width 46 height 26
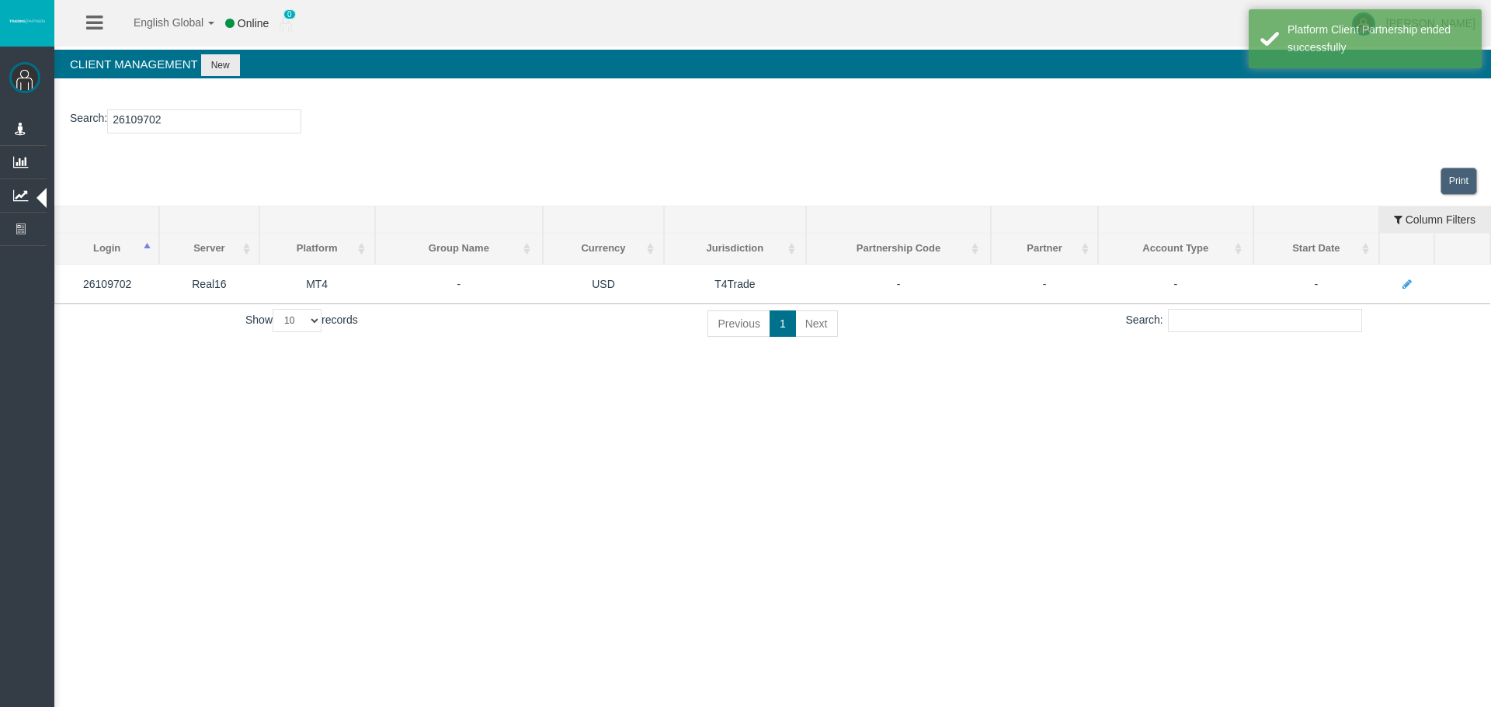
click at [138, 117] on input "26109702" at bounding box center [204, 122] width 194 height 24
paste input "7"
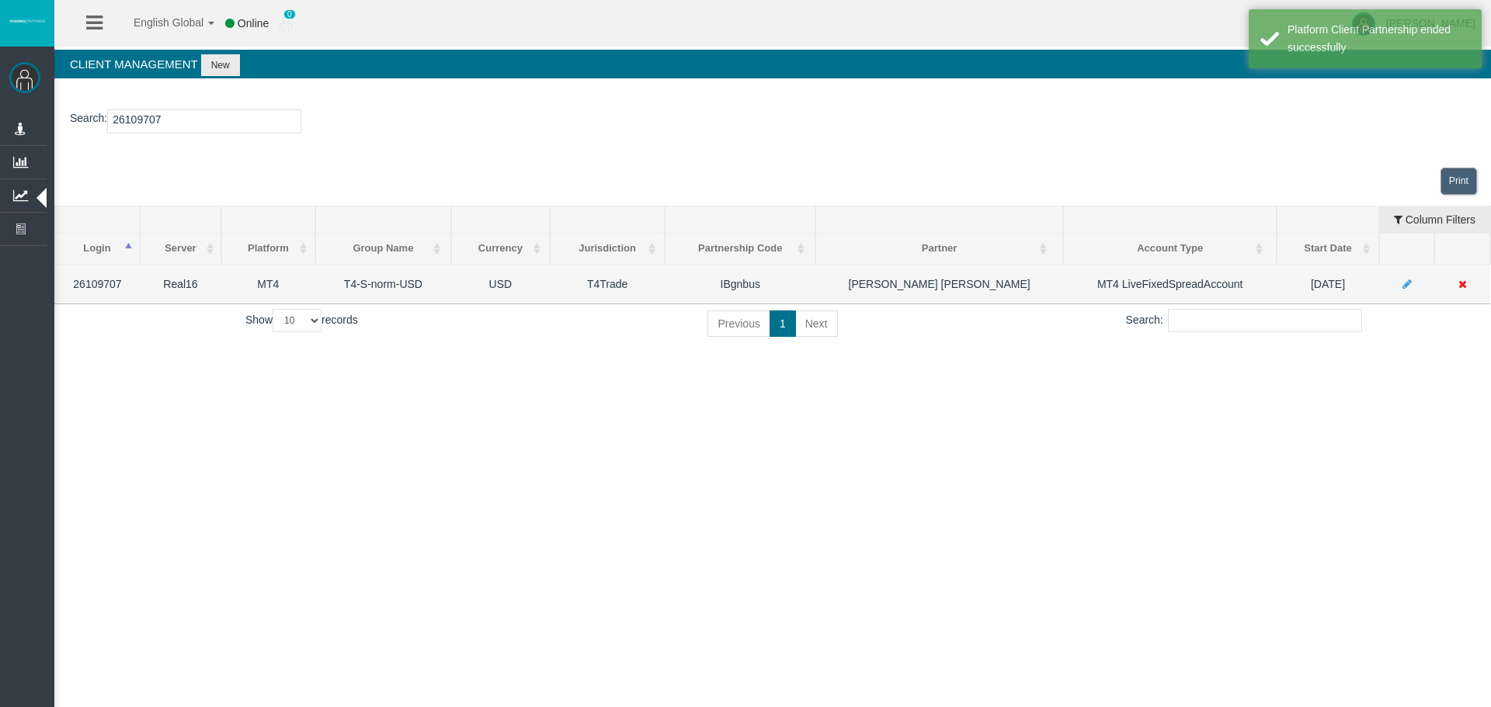
click at [1462, 286] on icon at bounding box center [1462, 284] width 9 height 11
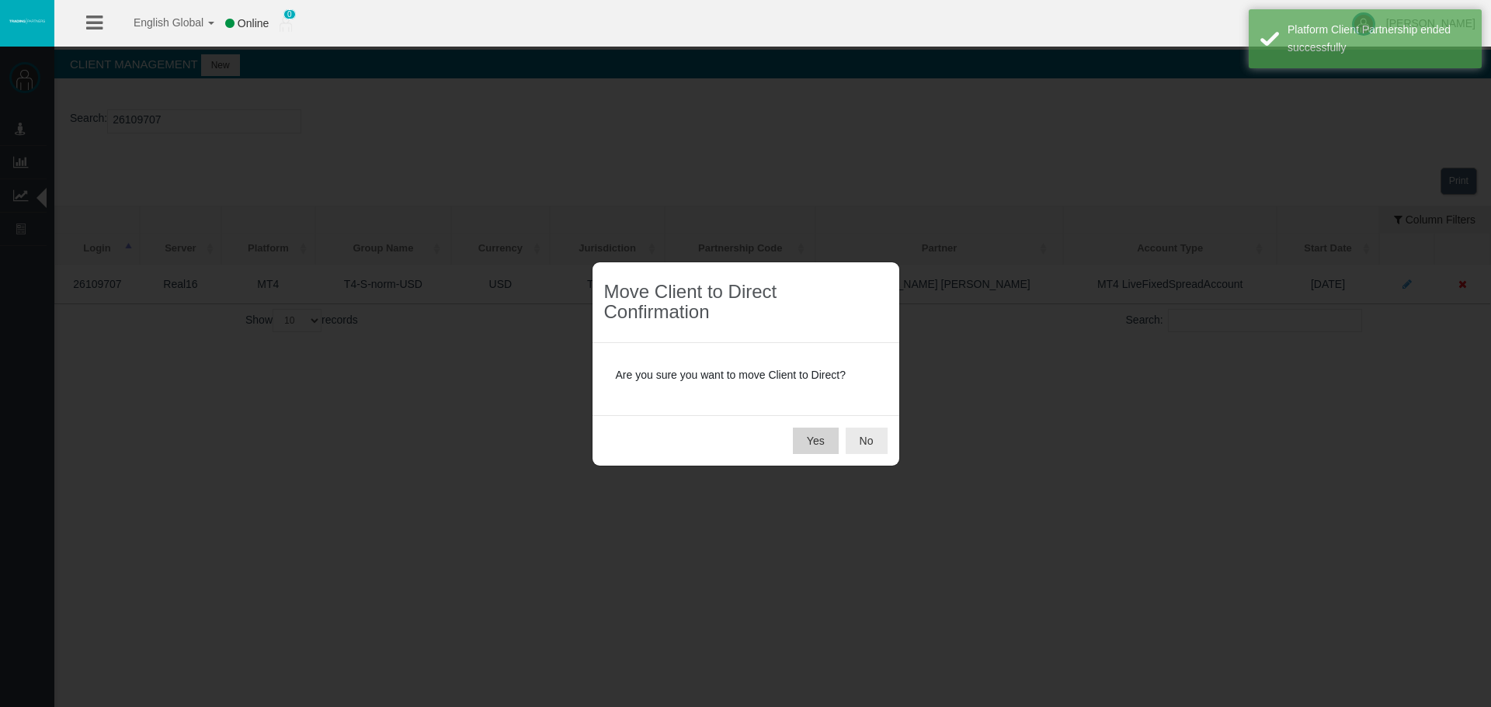
click at [801, 438] on button "Yes" at bounding box center [816, 441] width 46 height 26
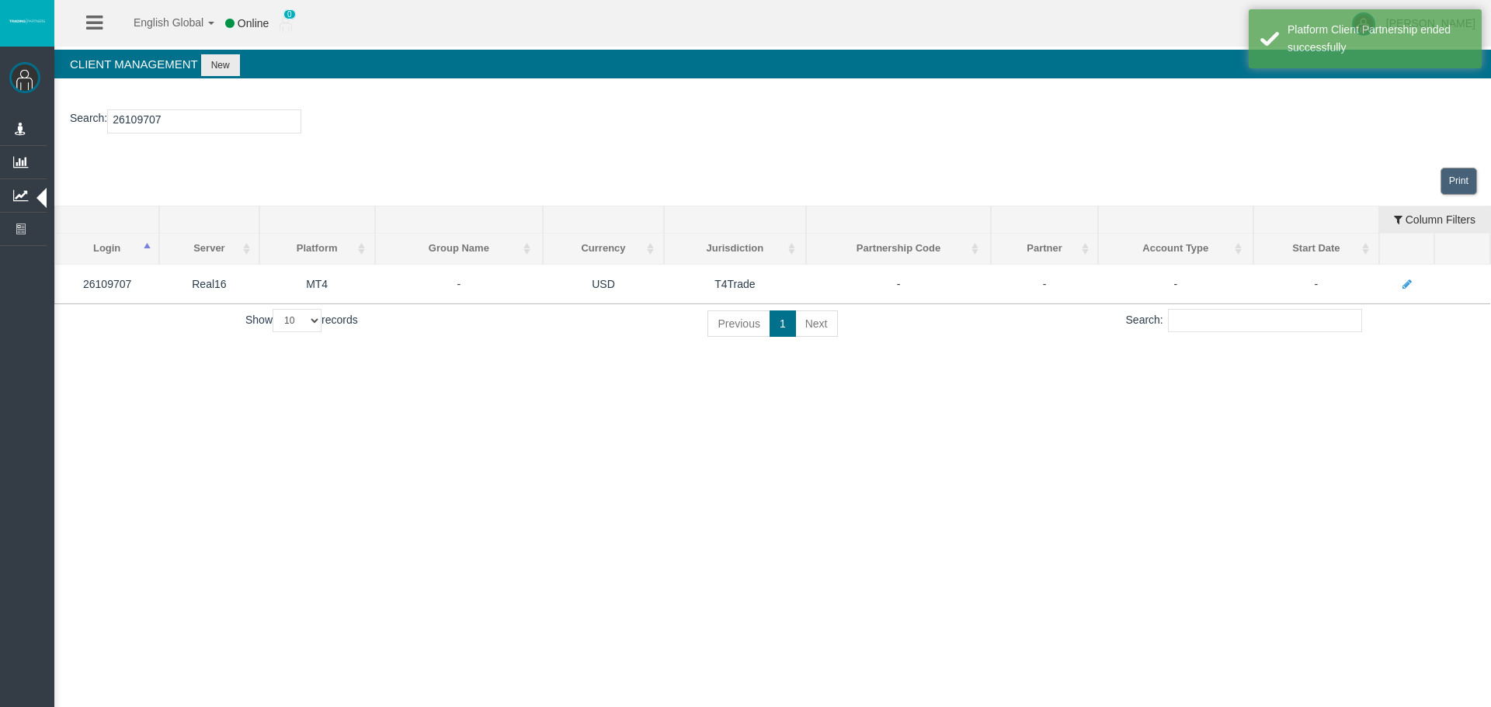
click at [154, 120] on input "26109707" at bounding box center [204, 122] width 194 height 24
paste input "953"
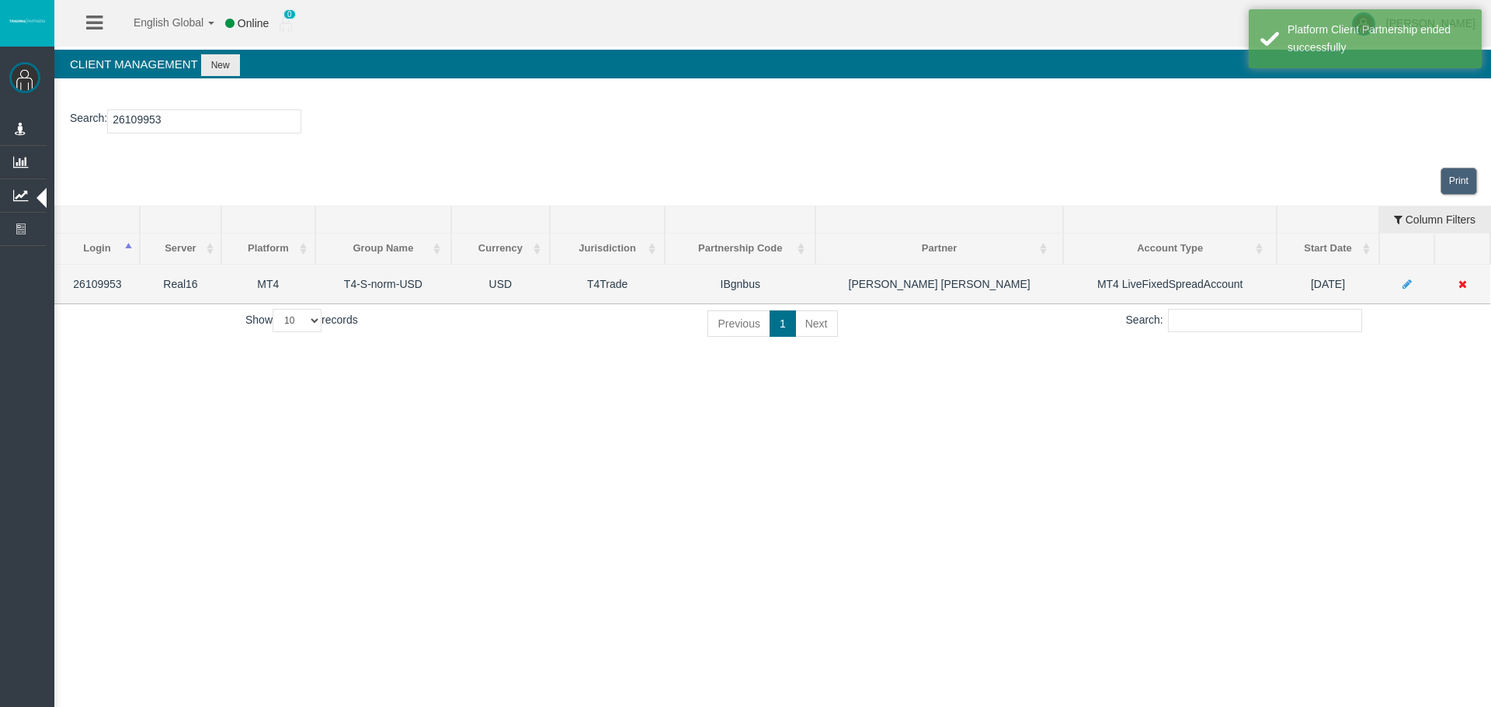
click at [1464, 282] on icon at bounding box center [1462, 284] width 9 height 11
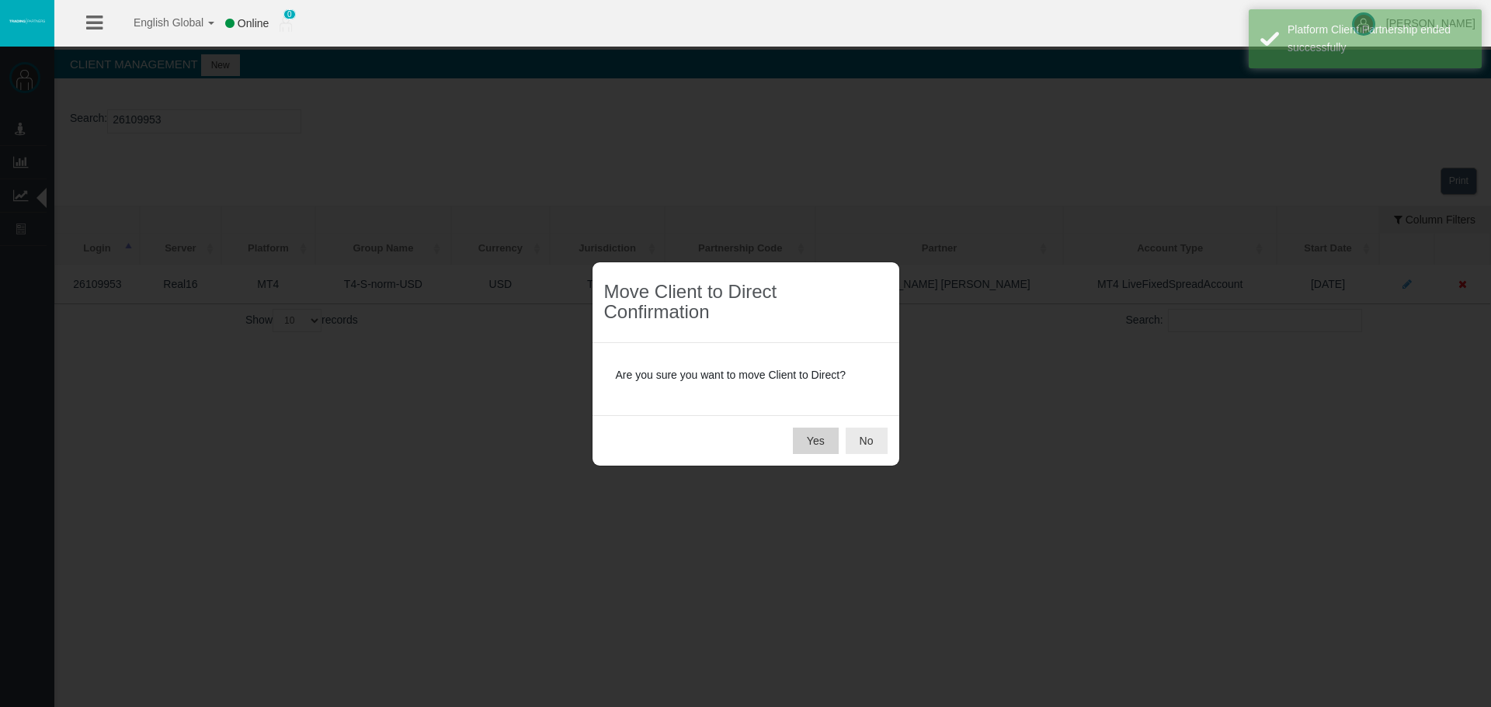
click at [808, 433] on button "Yes" at bounding box center [816, 441] width 46 height 26
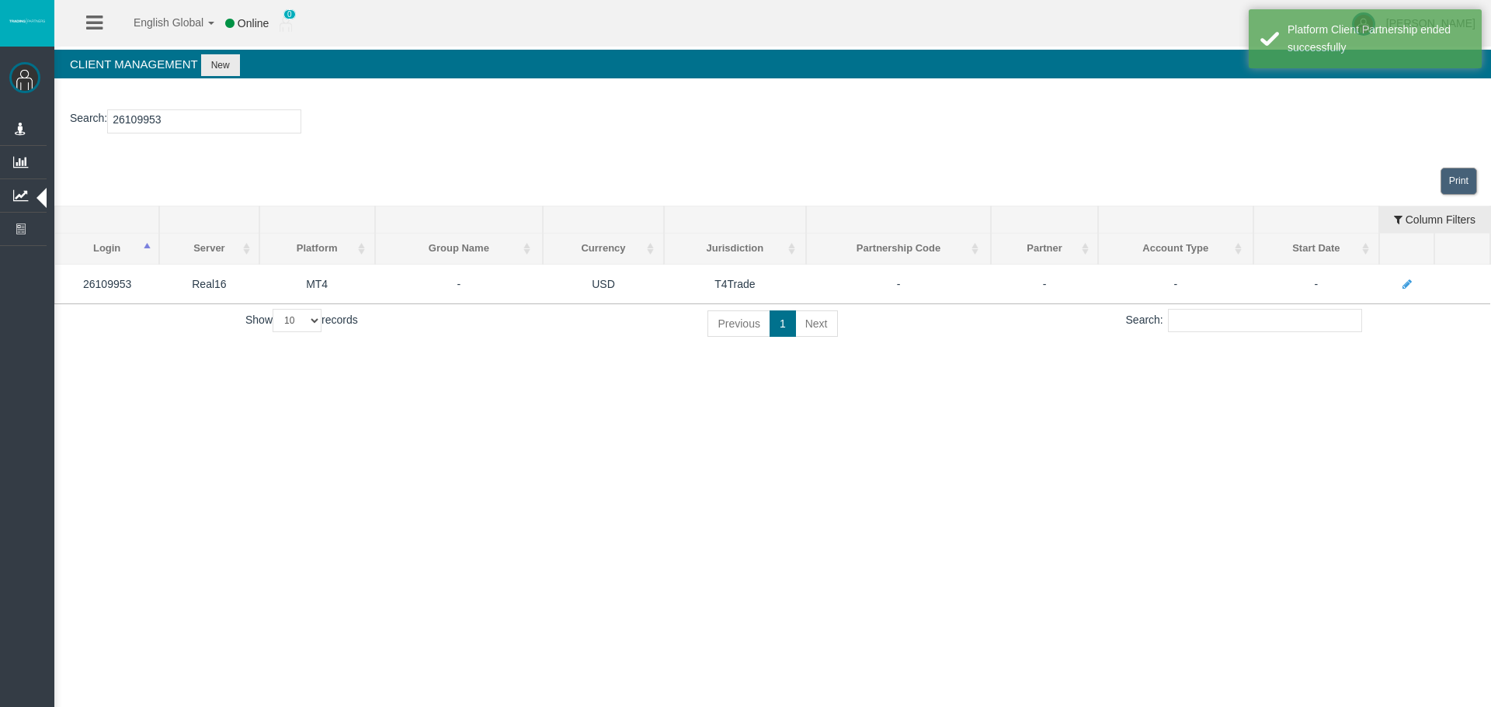
click at [135, 116] on input "26109953" at bounding box center [204, 122] width 194 height 24
paste input "10111"
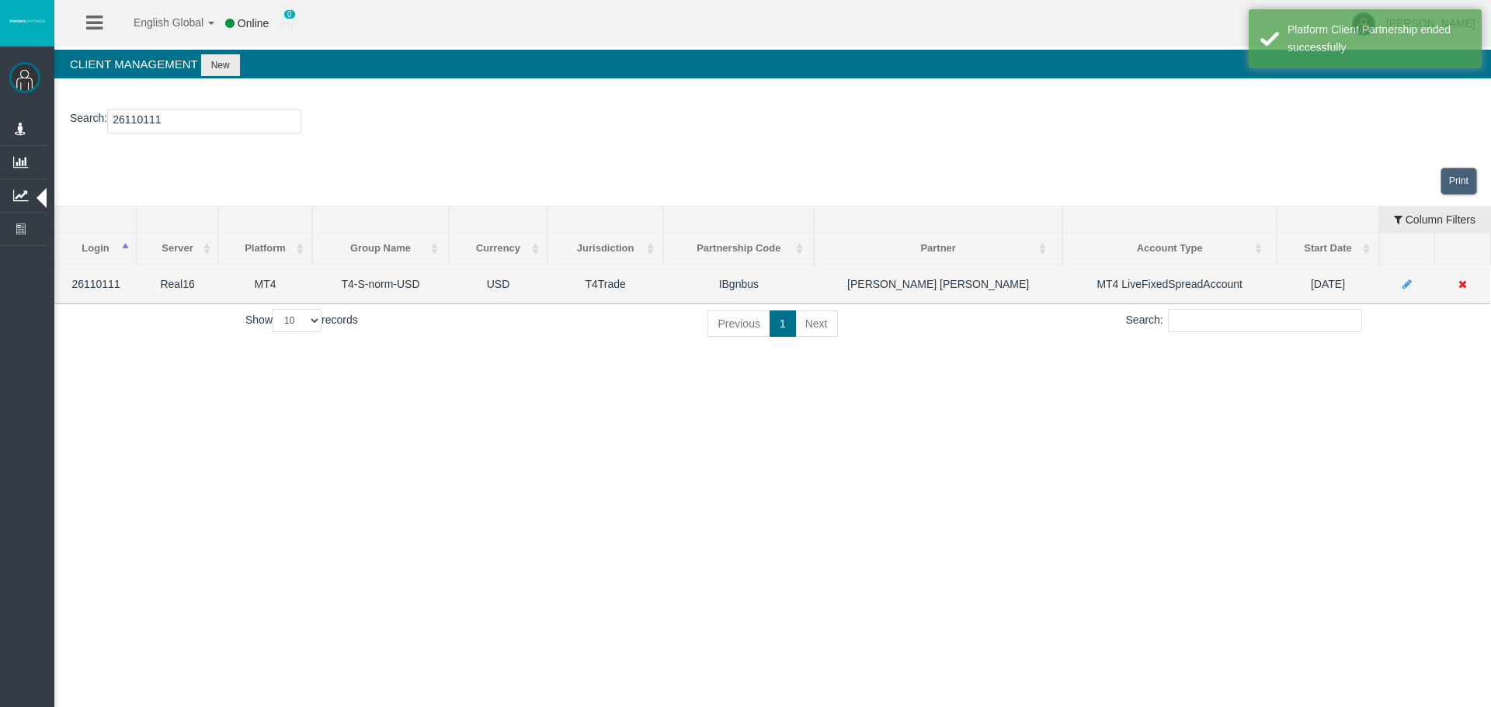
type input "26110111"
click at [1464, 286] on icon at bounding box center [1462, 284] width 9 height 11
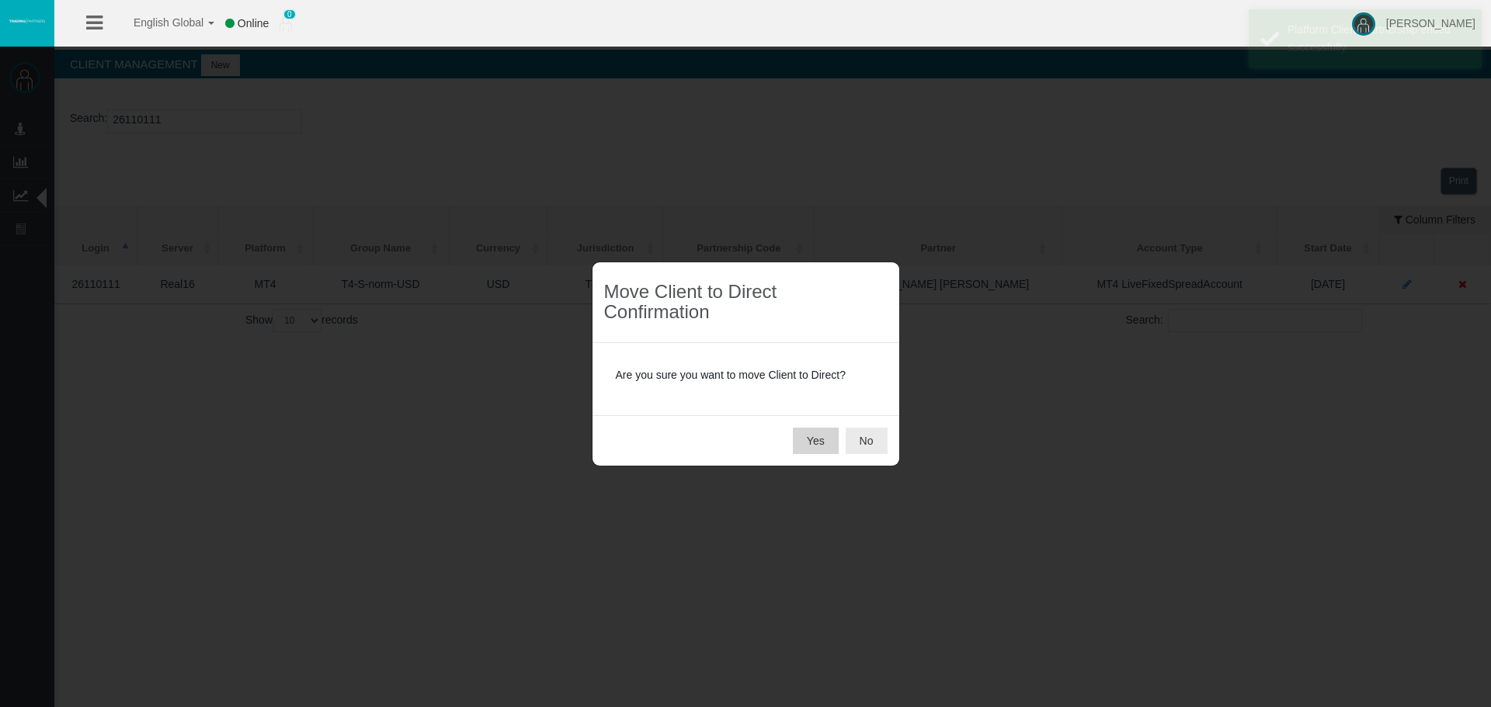
click at [833, 436] on button "Yes" at bounding box center [816, 441] width 46 height 26
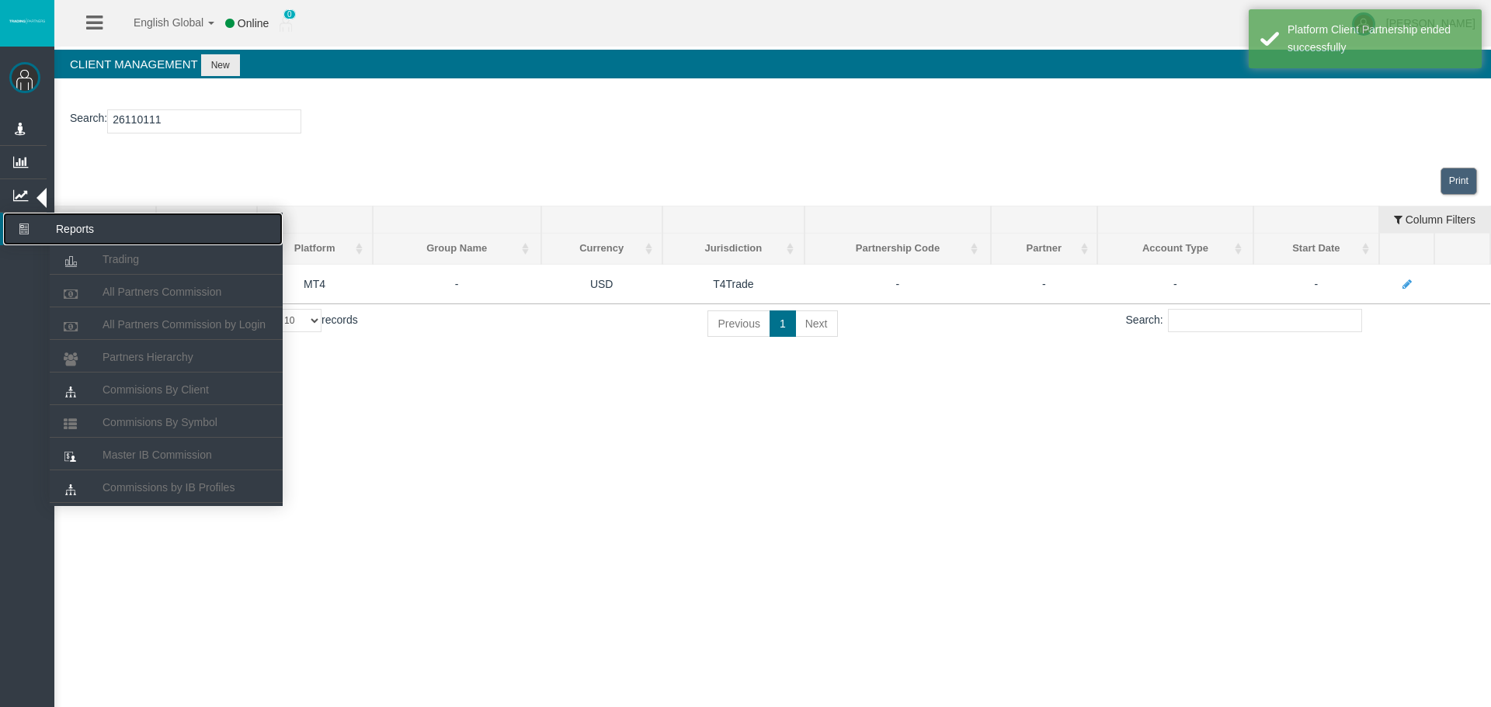
click at [28, 235] on icon at bounding box center [23, 229] width 41 height 33
click at [135, 354] on span "Partners Hierarchy" at bounding box center [148, 357] width 91 height 12
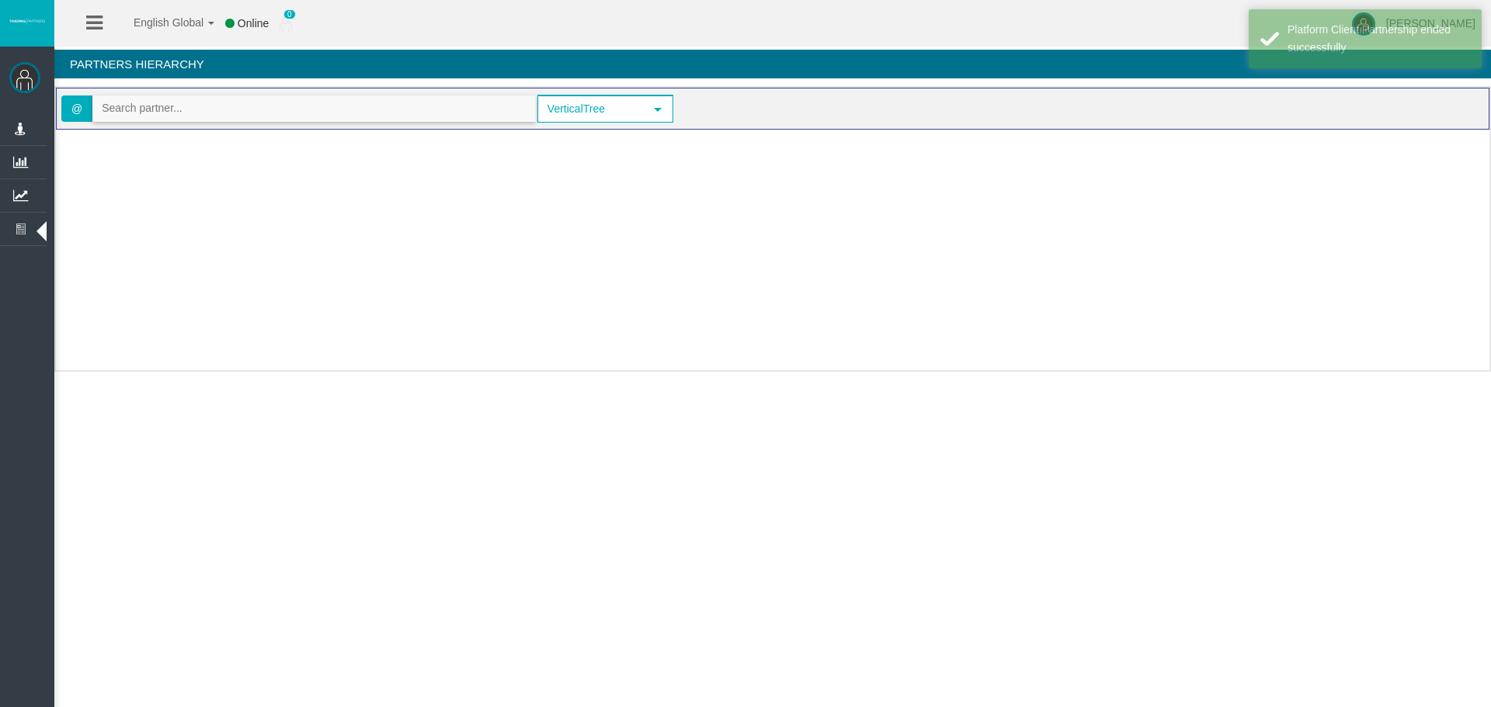
click at [152, 107] on input "text" at bounding box center [314, 108] width 442 height 24
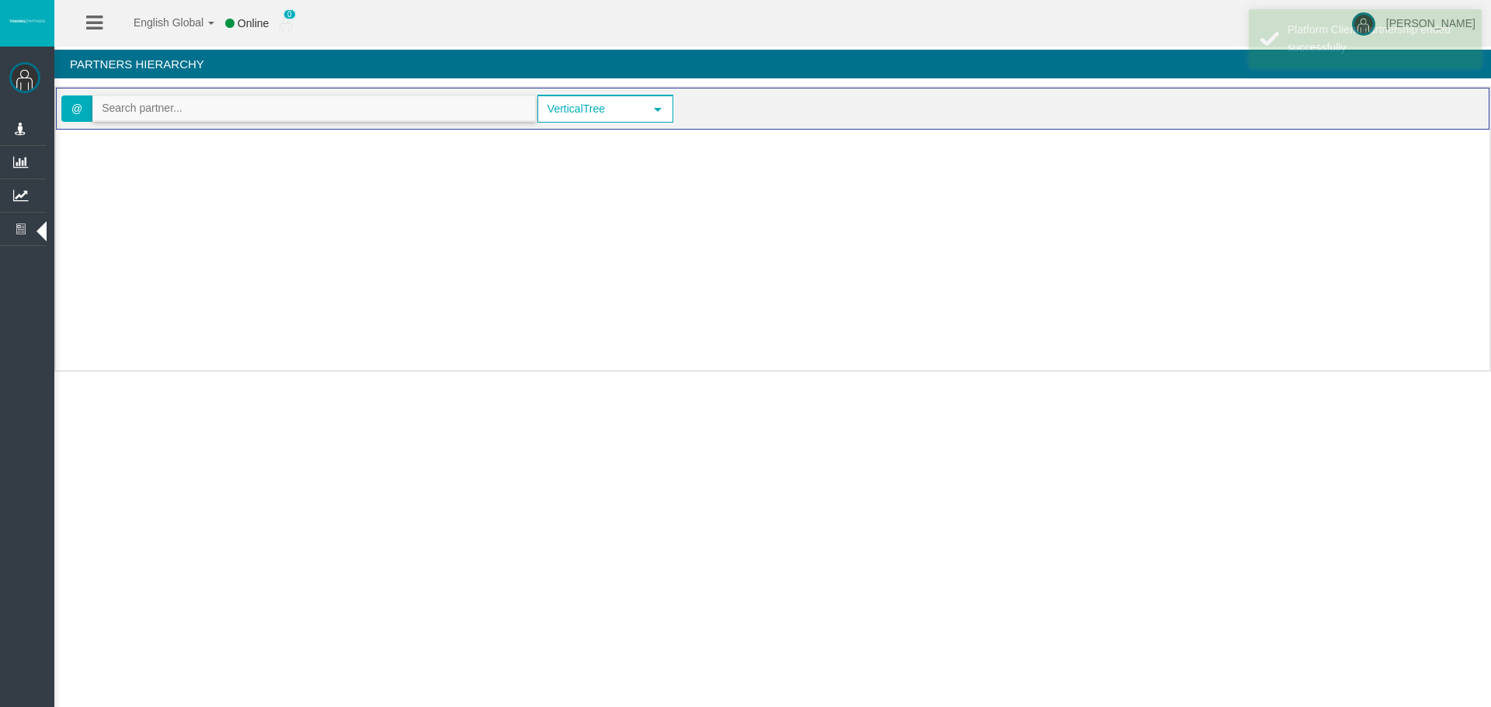
paste input "IBgnbus"
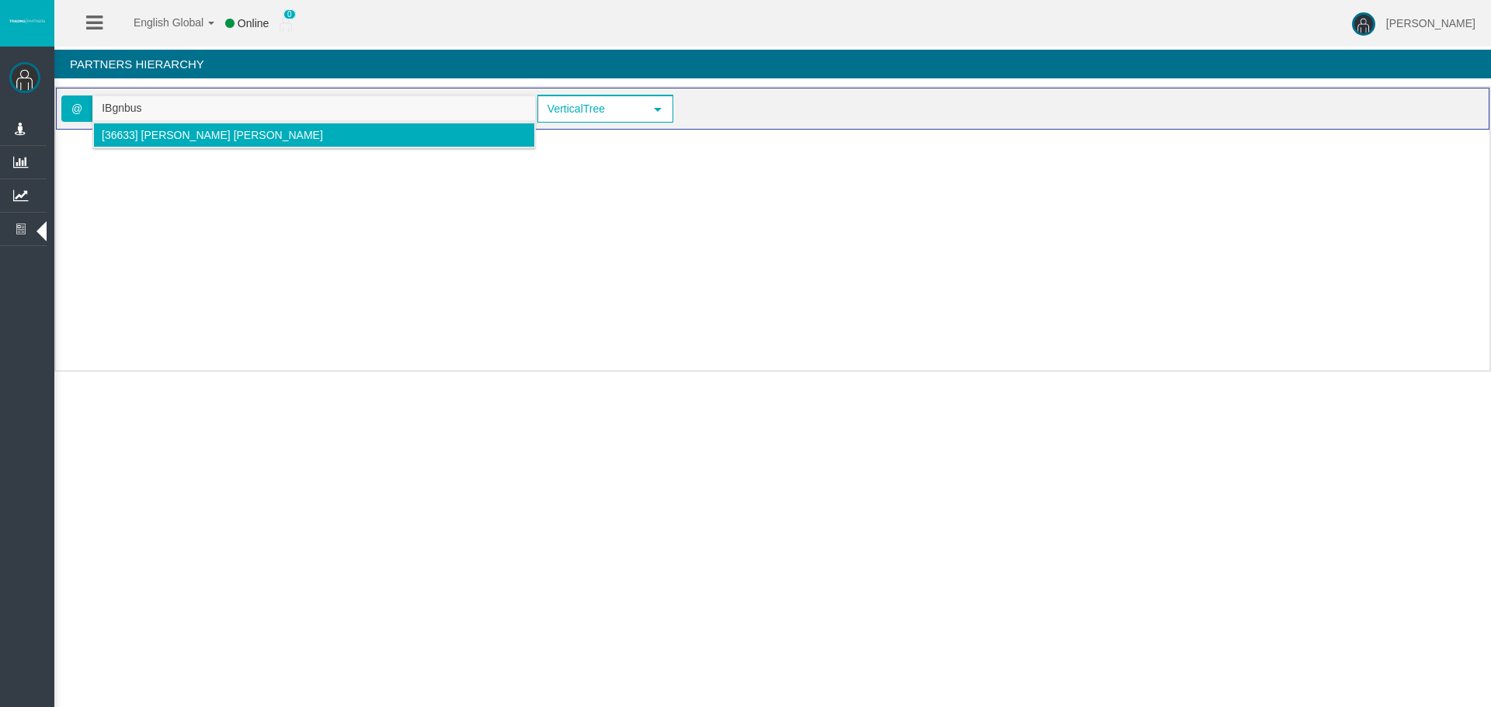
click at [150, 134] on span "[36633] [PERSON_NAME] [PERSON_NAME]" at bounding box center [212, 135] width 221 height 12
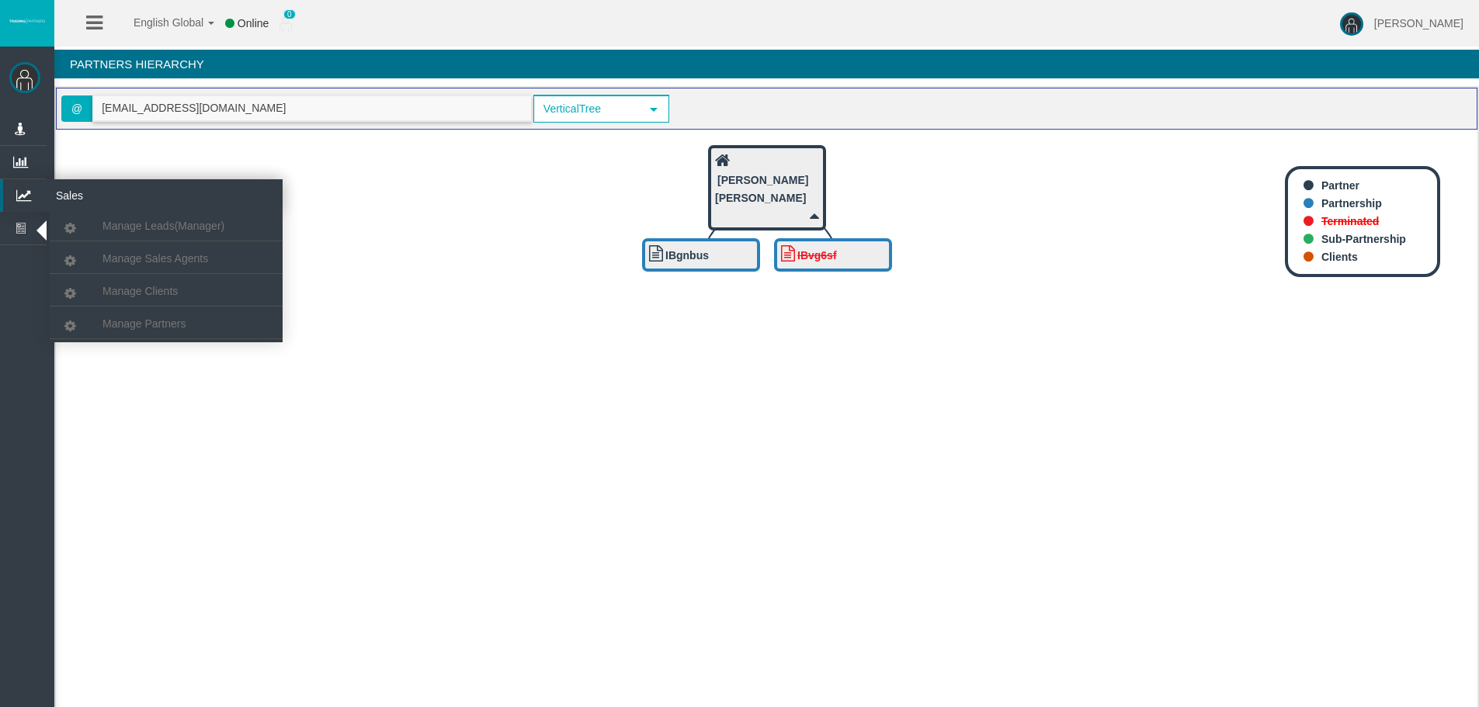
type input "[EMAIL_ADDRESS][DOMAIN_NAME]"
click at [23, 184] on icon at bounding box center [23, 195] width 41 height 33
click at [116, 323] on span "Manage Partners" at bounding box center [144, 324] width 83 height 12
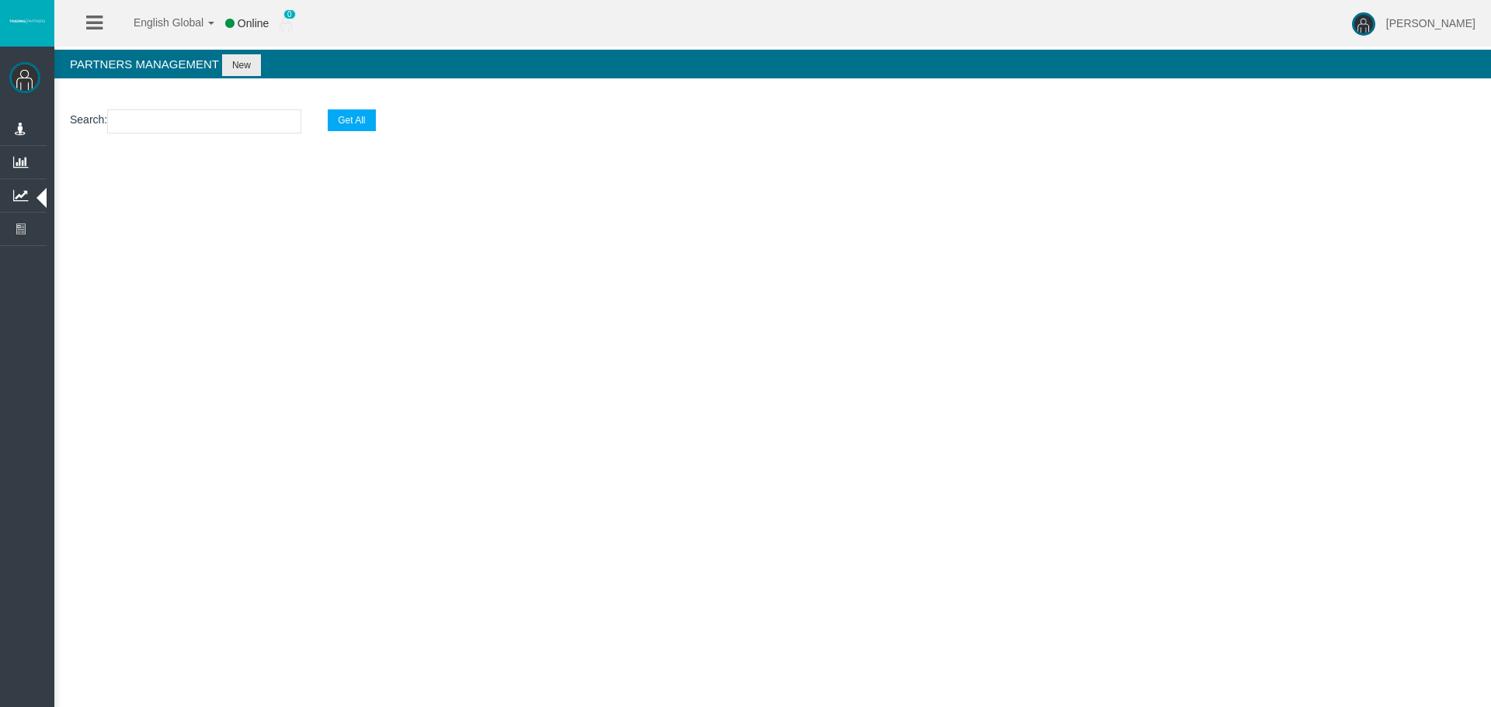
click at [133, 127] on input "text" at bounding box center [204, 122] width 194 height 24
paste input "IBgnbus"
type input "IBgnbus"
select select "25"
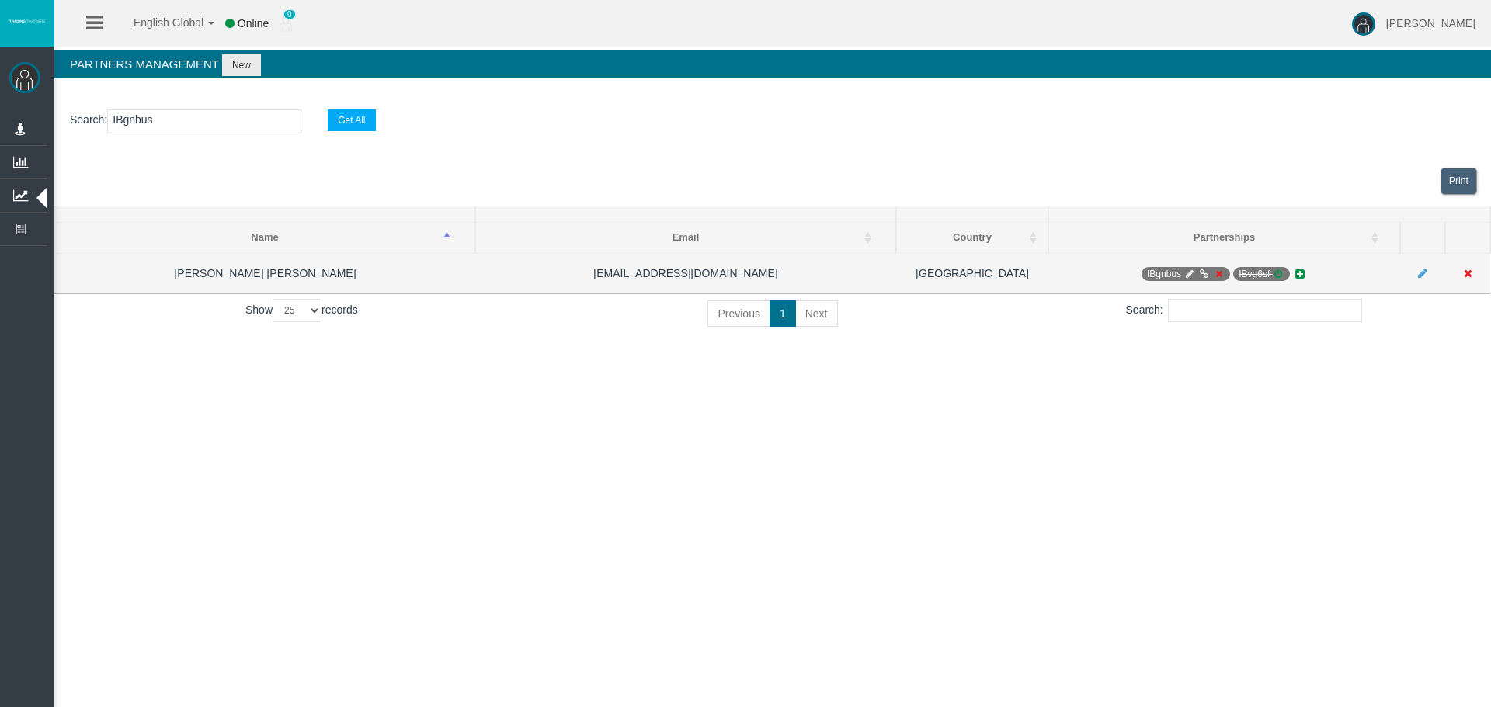
type input "IBgnbus"
click at [1215, 272] on icon at bounding box center [1219, 273] width 12 height 9
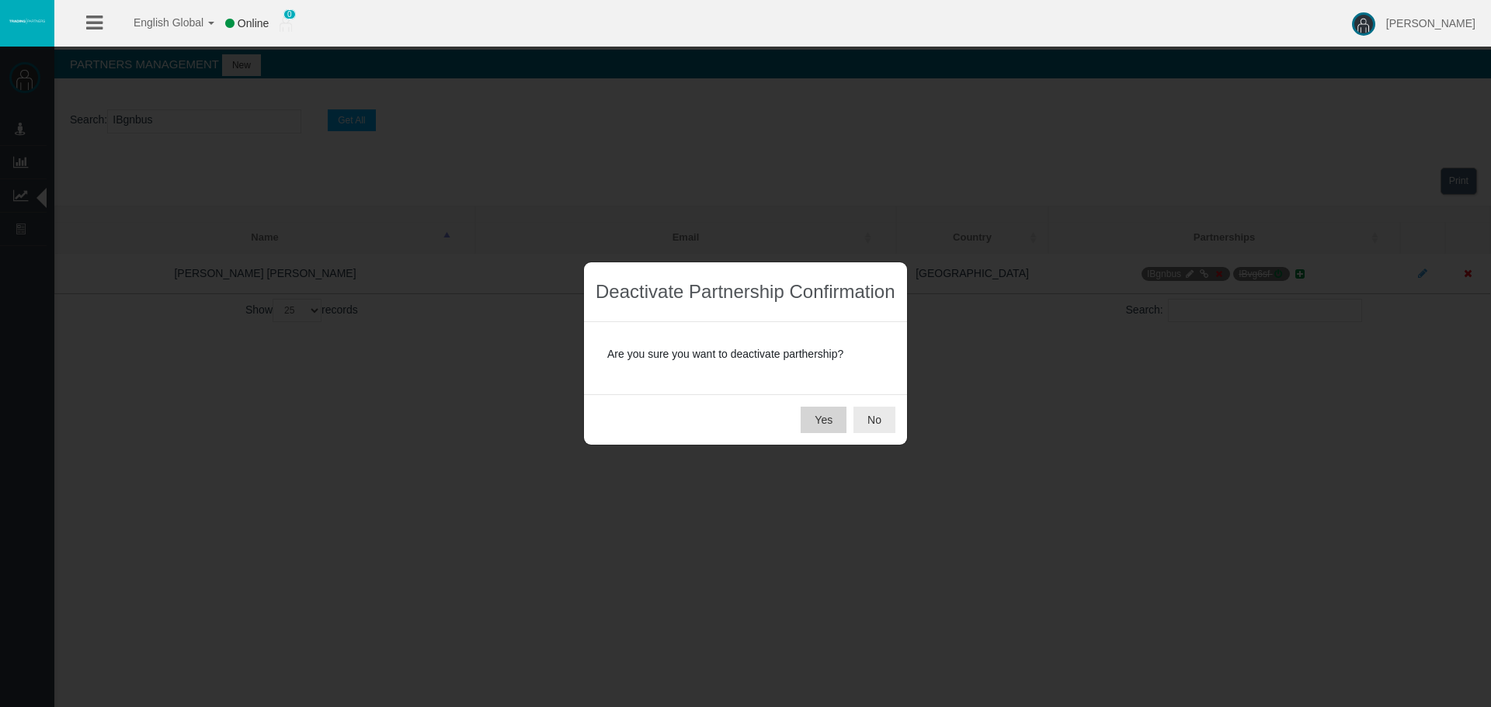
click at [843, 413] on button "Yes" at bounding box center [824, 420] width 46 height 26
